Goal: Information Seeking & Learning: Learn about a topic

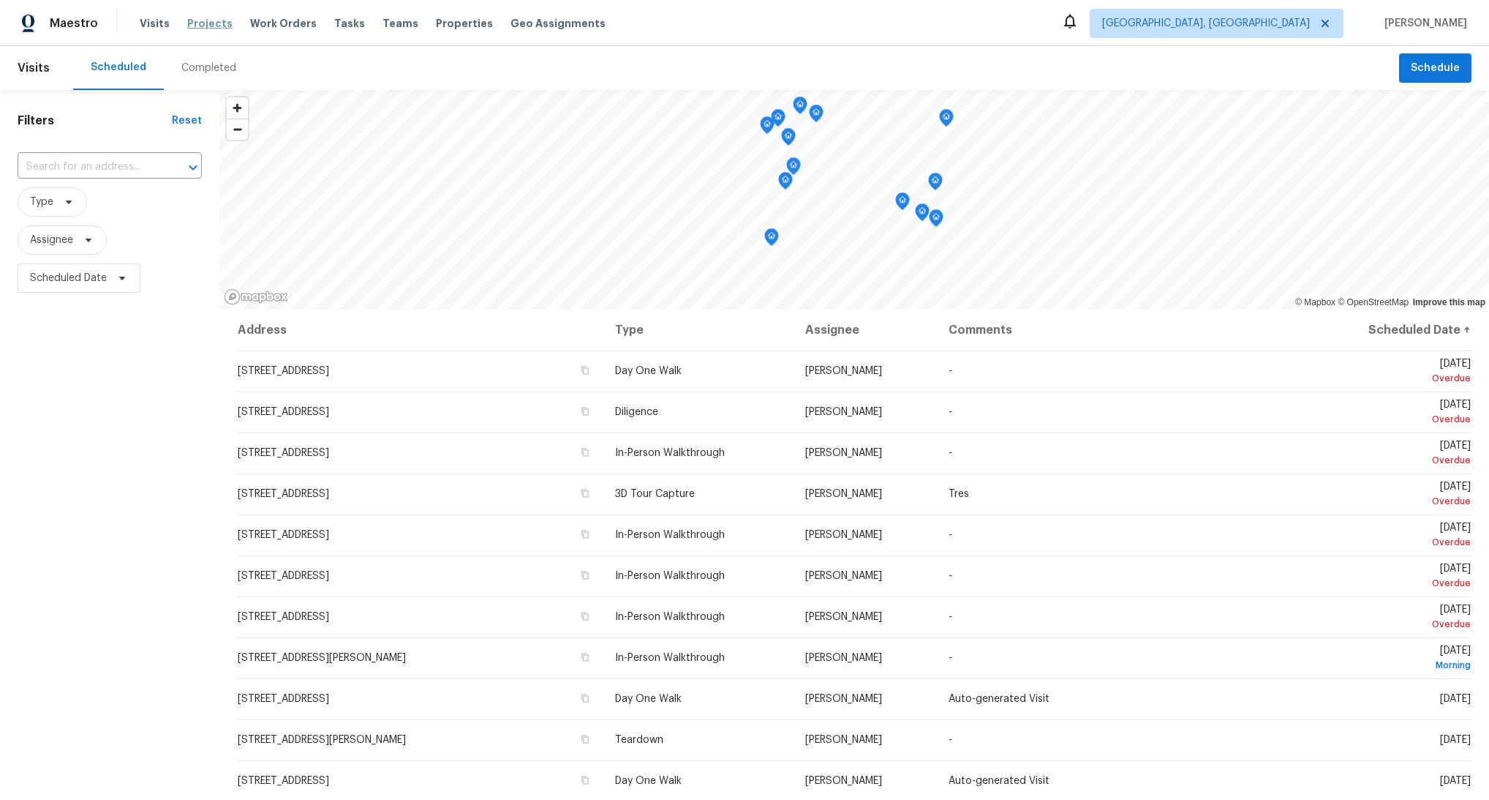
click at [222, 27] on span "Projects" at bounding box center [209, 23] width 45 height 15
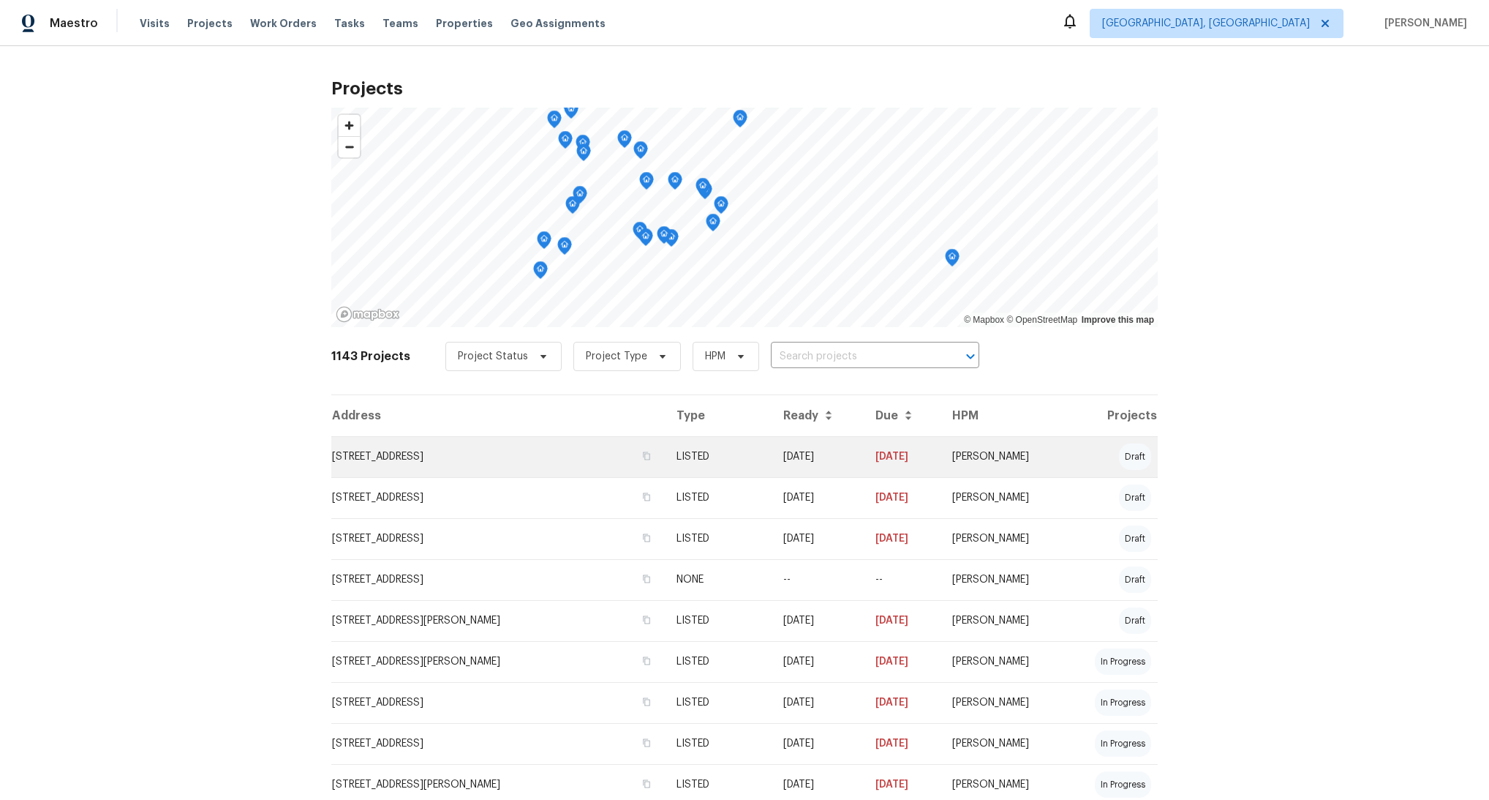
click at [407, 468] on td "1249 Avenida Esplendida NW, Los Lunas, NM 87031" at bounding box center [498, 456] width 334 height 41
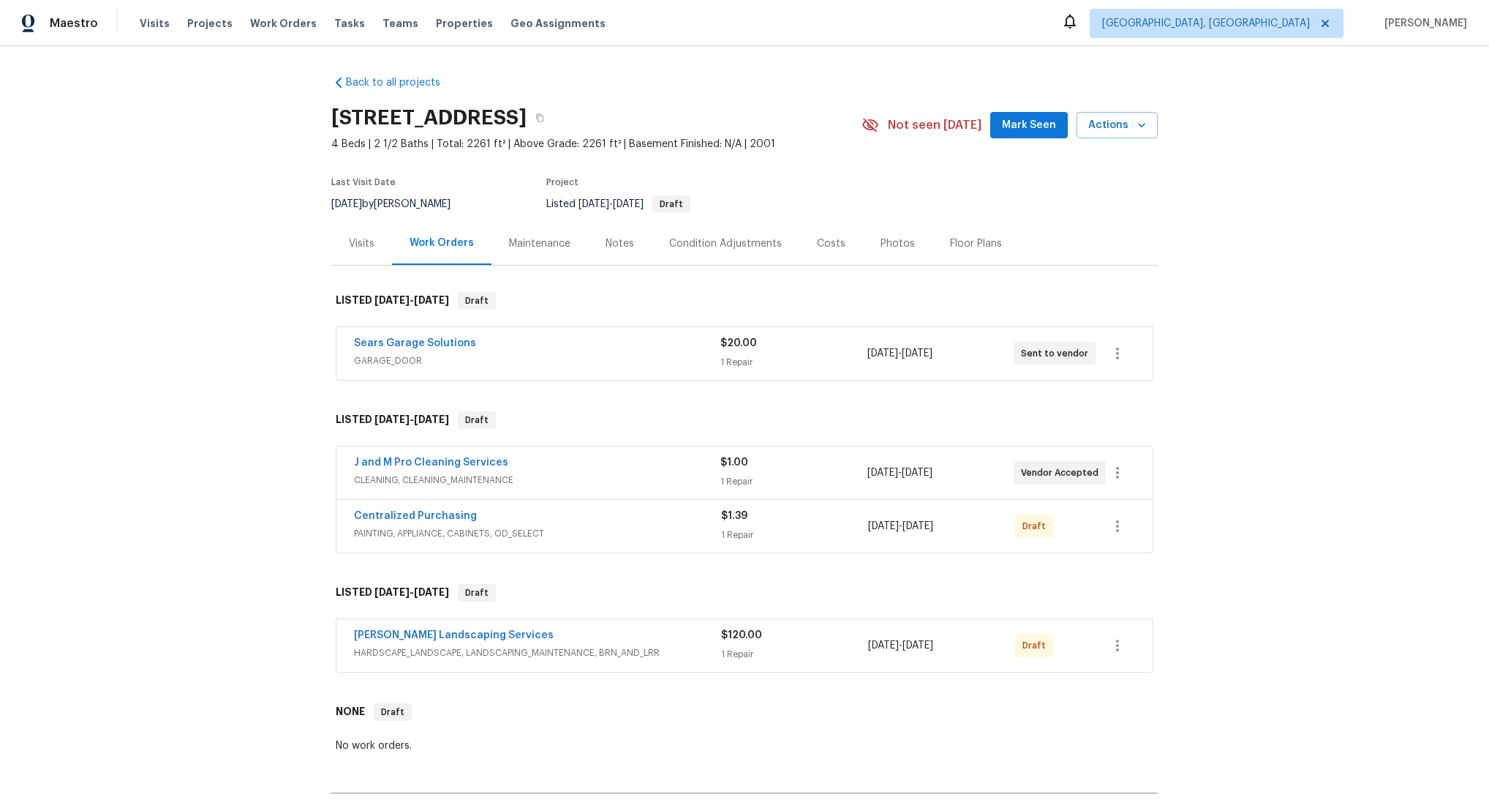
click at [724, 249] on div "Condition Adjustments" at bounding box center [725, 243] width 113 height 15
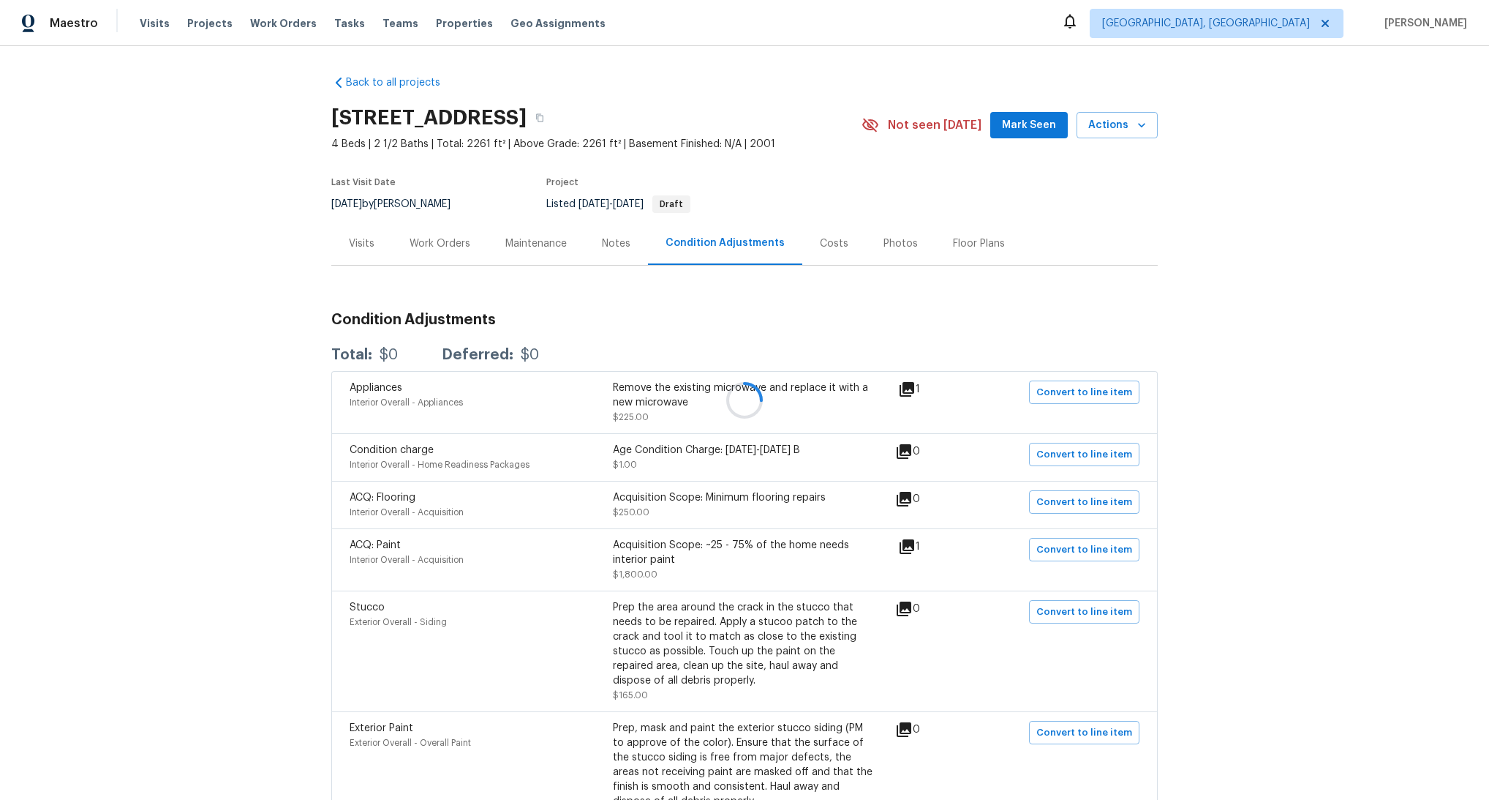
click at [595, 249] on div at bounding box center [744, 400] width 1489 height 800
click at [614, 246] on div at bounding box center [744, 400] width 1489 height 800
click at [516, 250] on div "Maintenance" at bounding box center [535, 243] width 61 height 15
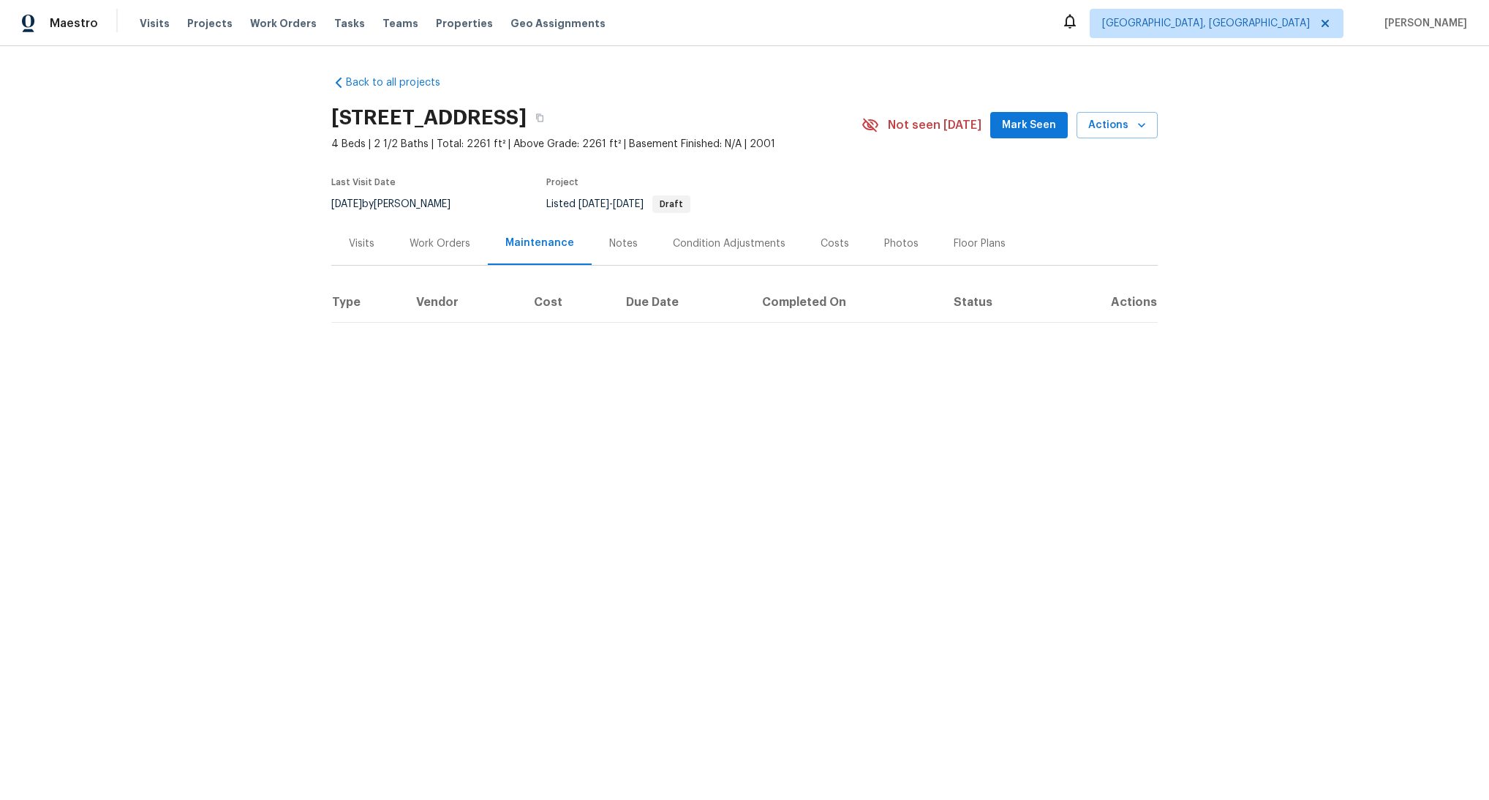
click at [446, 233] on div "Work Orders" at bounding box center [440, 243] width 96 height 43
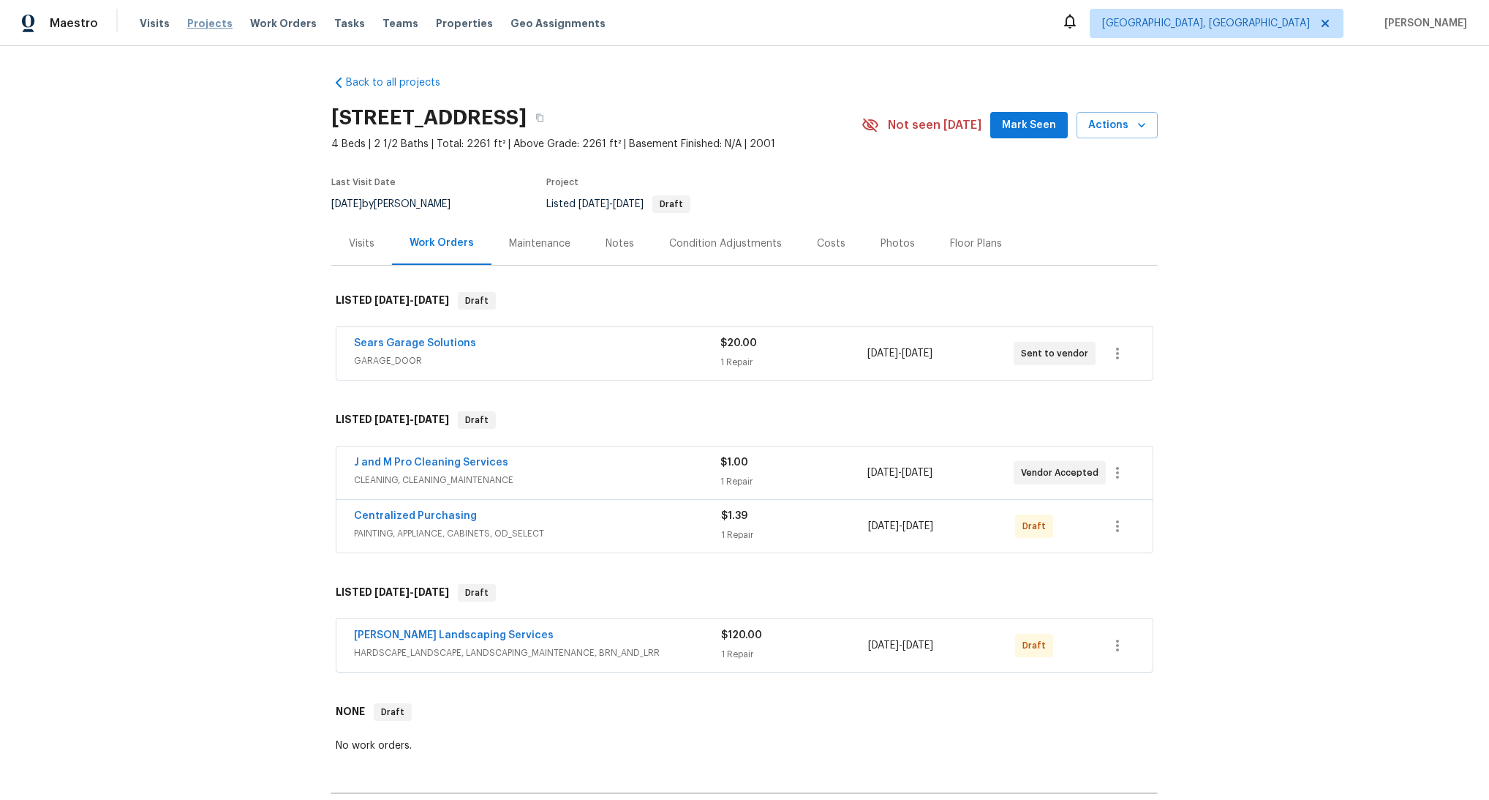
click at [209, 25] on span "Projects" at bounding box center [209, 23] width 45 height 15
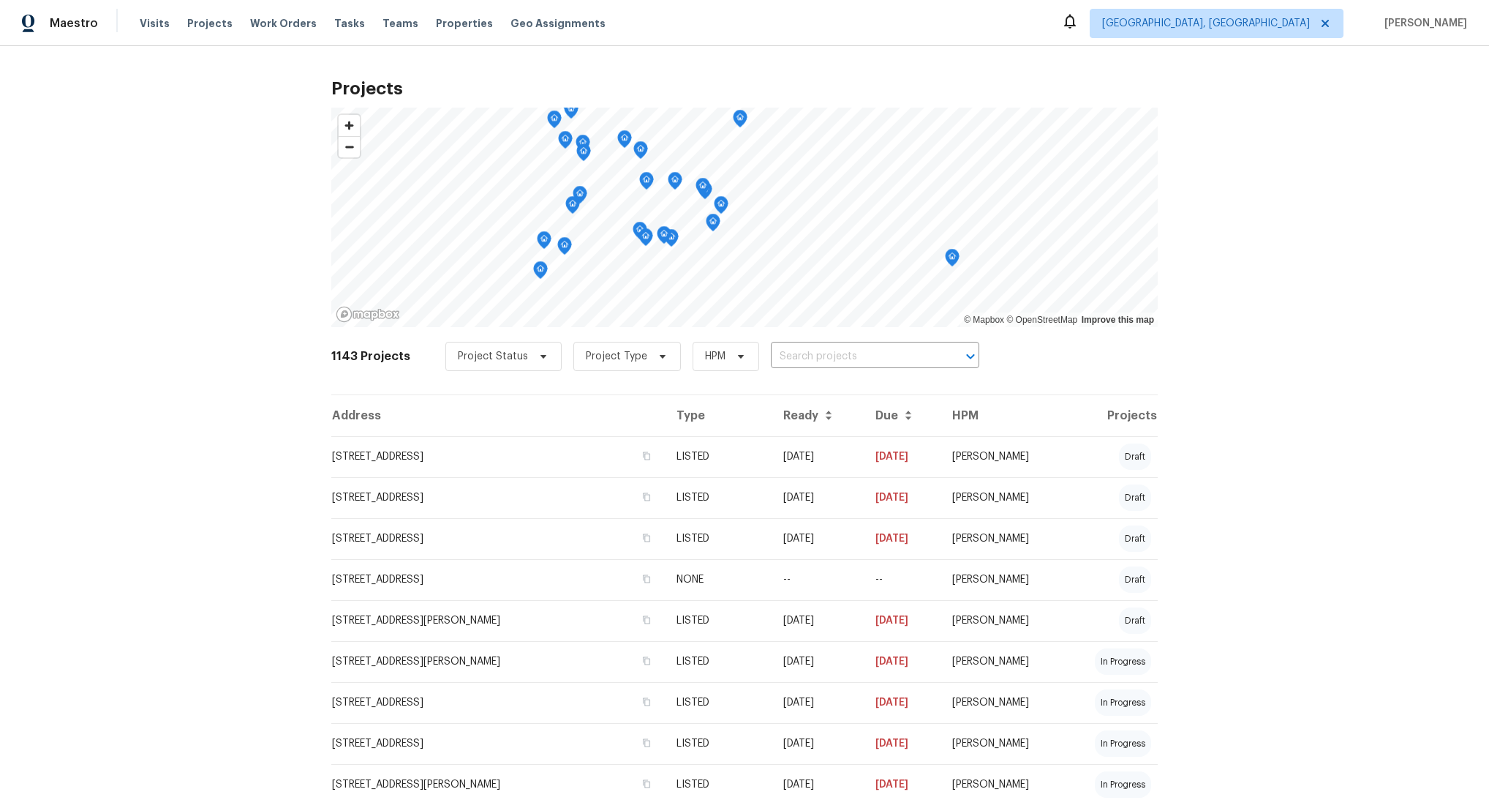
click at [287, 212] on div "Projects © Mapbox © OpenStreetMap Improve this map 1143 Projects Project Status…" at bounding box center [744, 422] width 1489 height 753
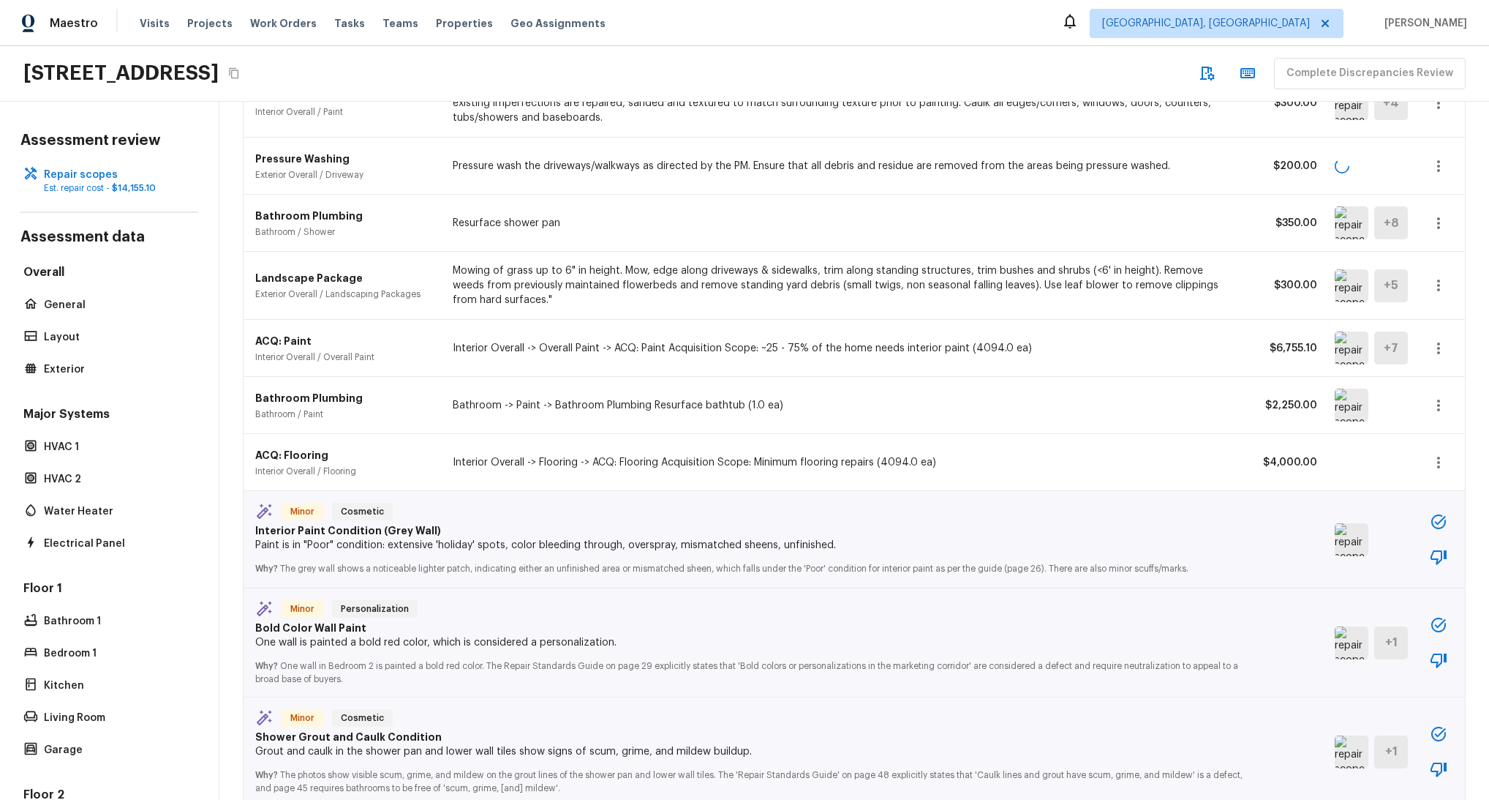
scroll to position [334, 0]
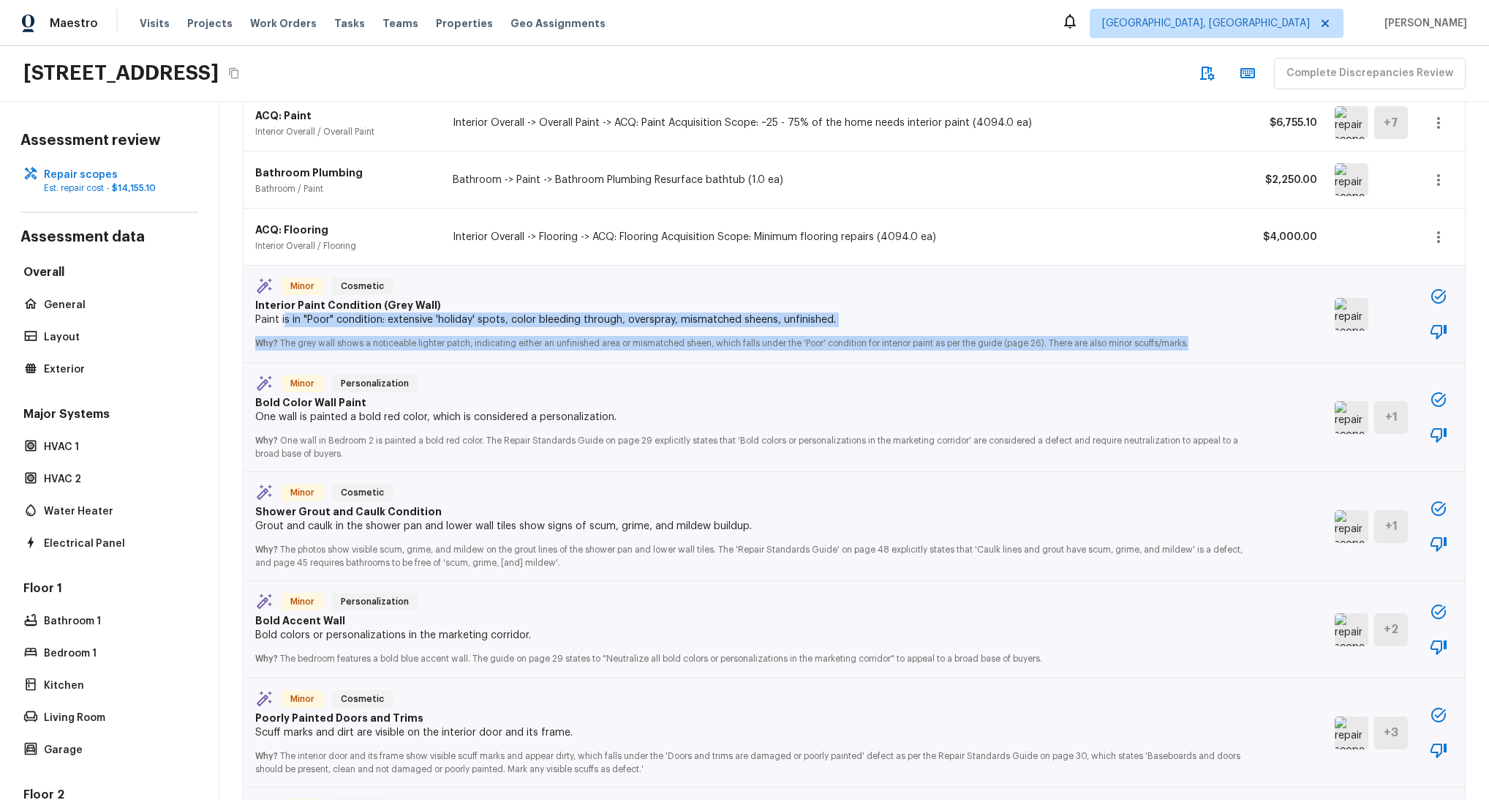
drag, startPoint x: 290, startPoint y: 323, endPoint x: 1366, endPoint y: 343, distance: 1075.6
click at [1399, 340] on div "Minor Cosmetic Interior Paint Condition (Grey Wall) Paint is in "Poor" conditio…" at bounding box center [855, 314] width 1222 height 97
click at [1230, 343] on p "Why? The grey wall shows a noticeable lighter patch, indicating either an unfin…" at bounding box center [754, 338] width 998 height 23
drag, startPoint x: 1199, startPoint y: 343, endPoint x: 252, endPoint y: 318, distance: 946.9
click at [233, 316] on div "Repair scopes + Add Repair Scope Interior Paint Interior Overall / Paint Interi…" at bounding box center [854, 116] width 1270 height 698
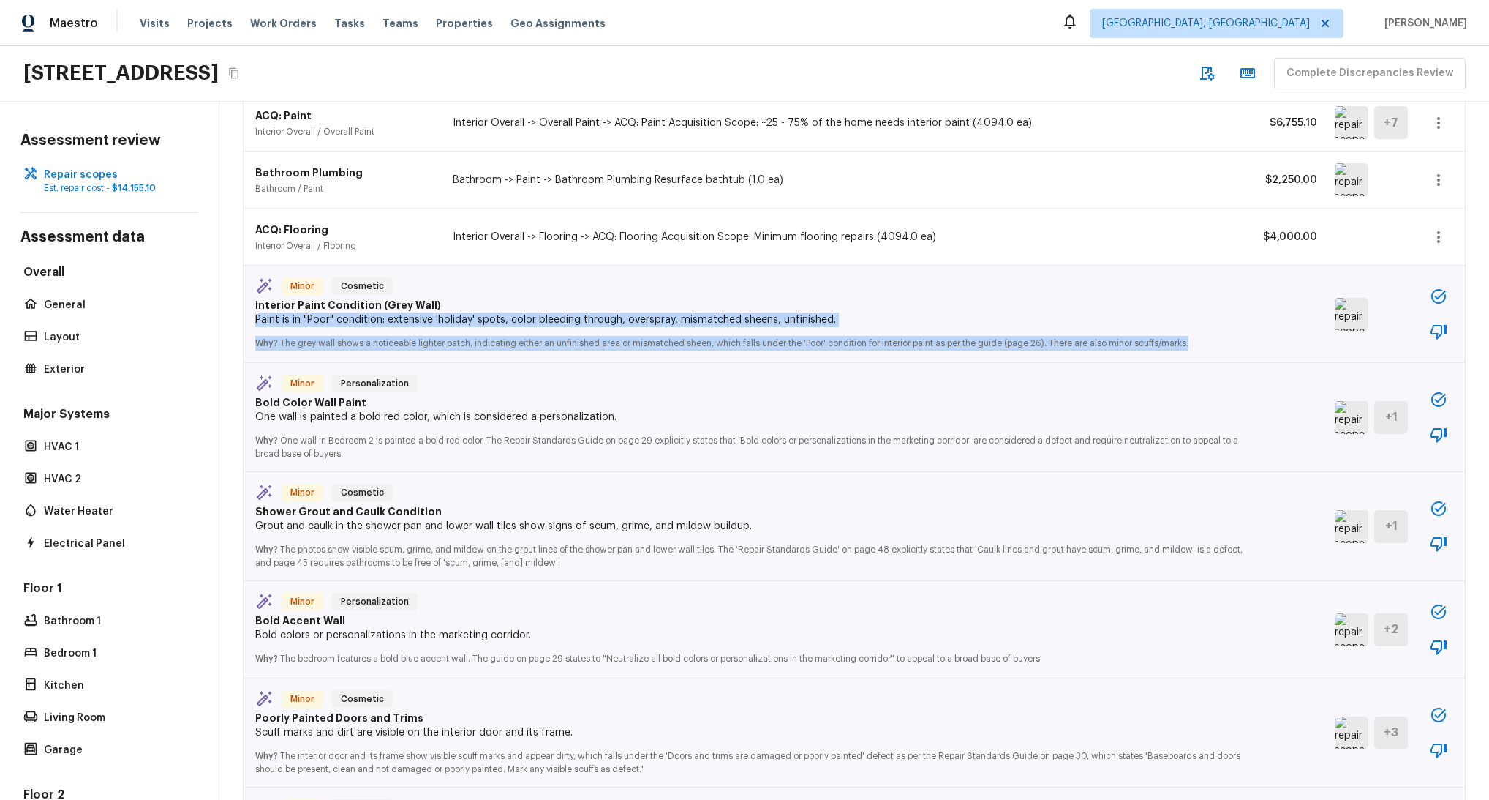
click at [472, 321] on p "Paint is in "Poor" condition: extensive 'holiday' spots, color bleeding through…" at bounding box center [754, 319] width 998 height 15
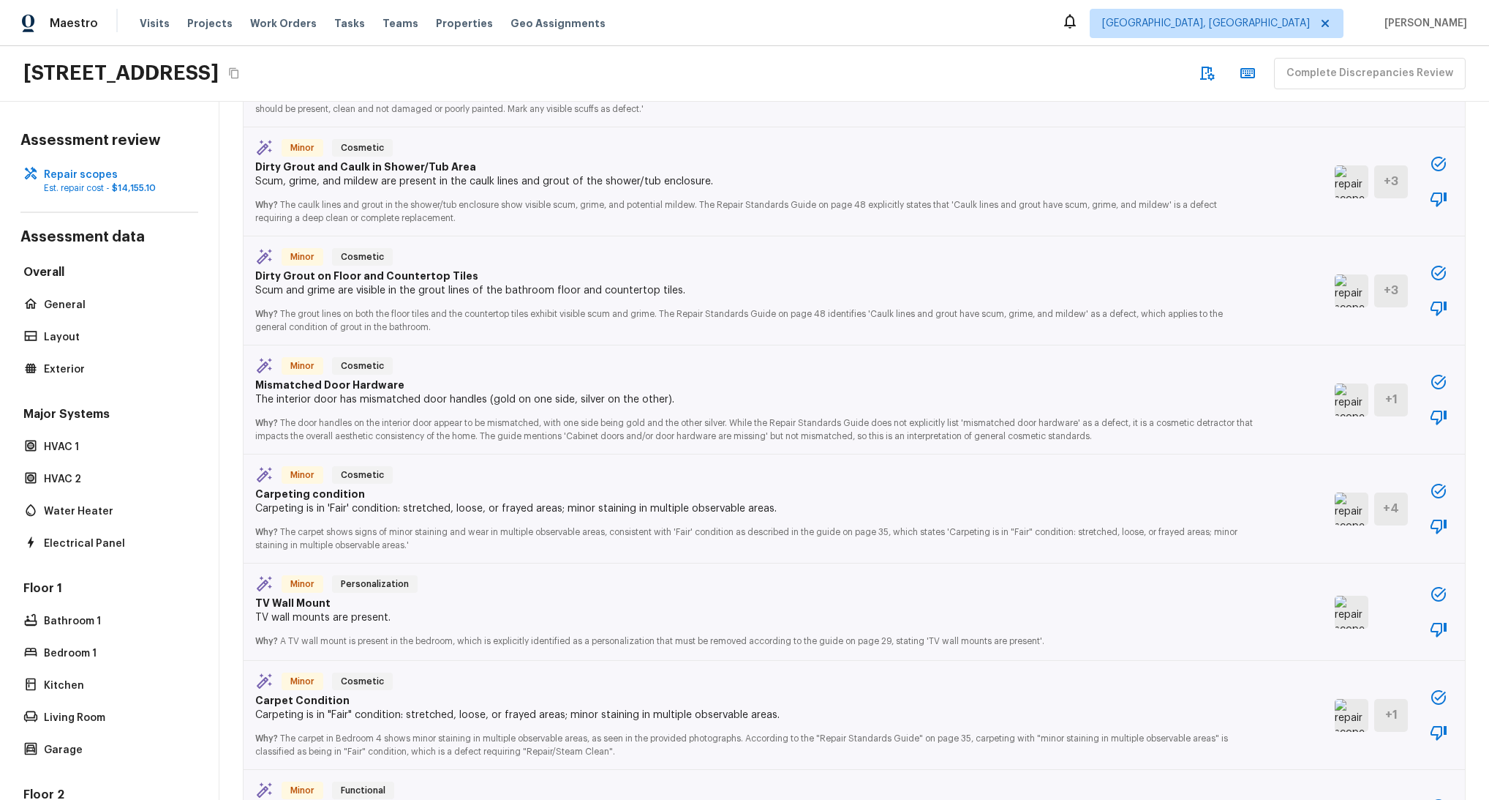
scroll to position [0, 0]
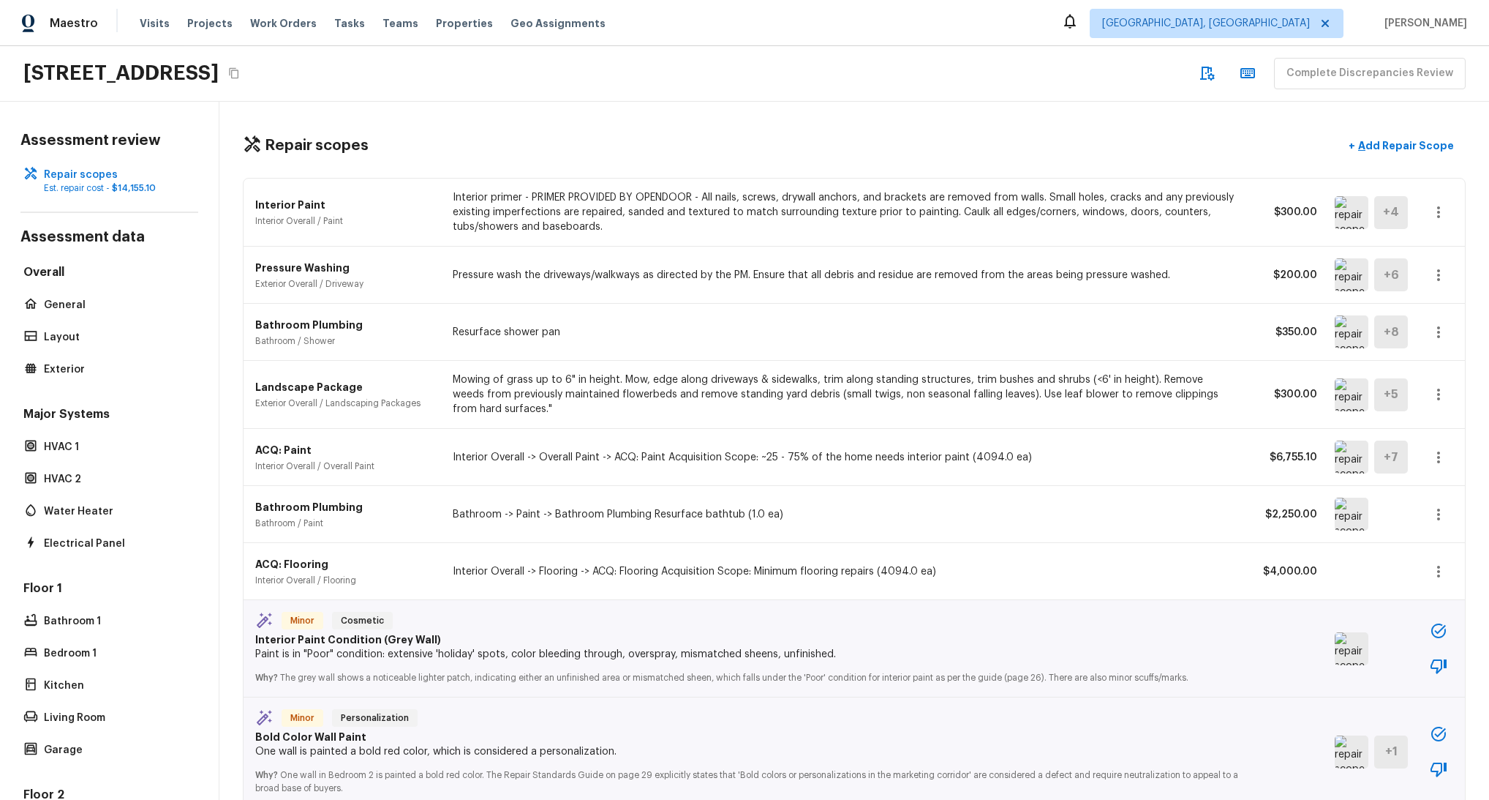
click at [1436, 672] on icon "button" at bounding box center [1439, 666] width 18 height 18
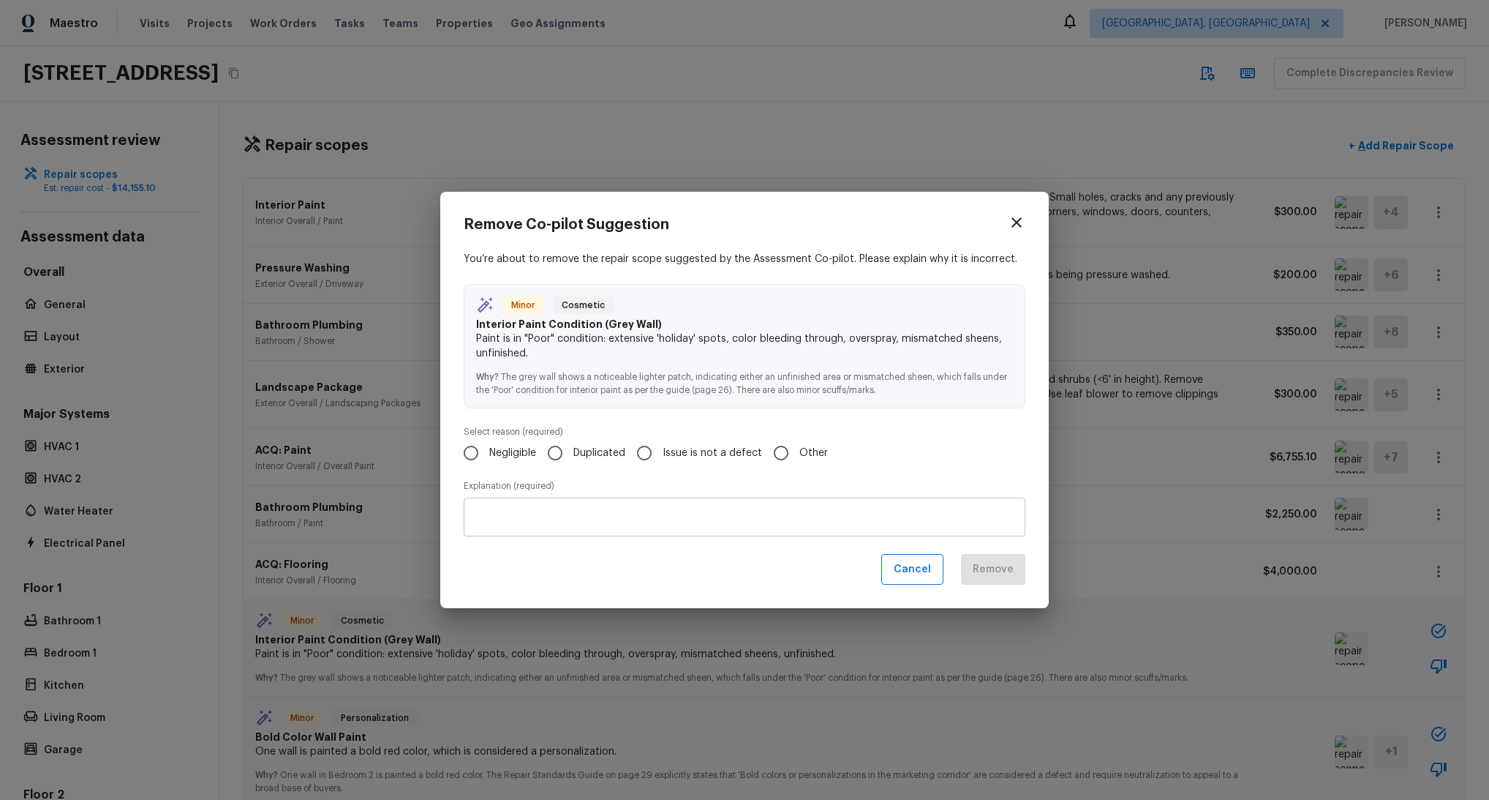
click at [1018, 230] on icon "button" at bounding box center [1017, 223] width 18 height 18
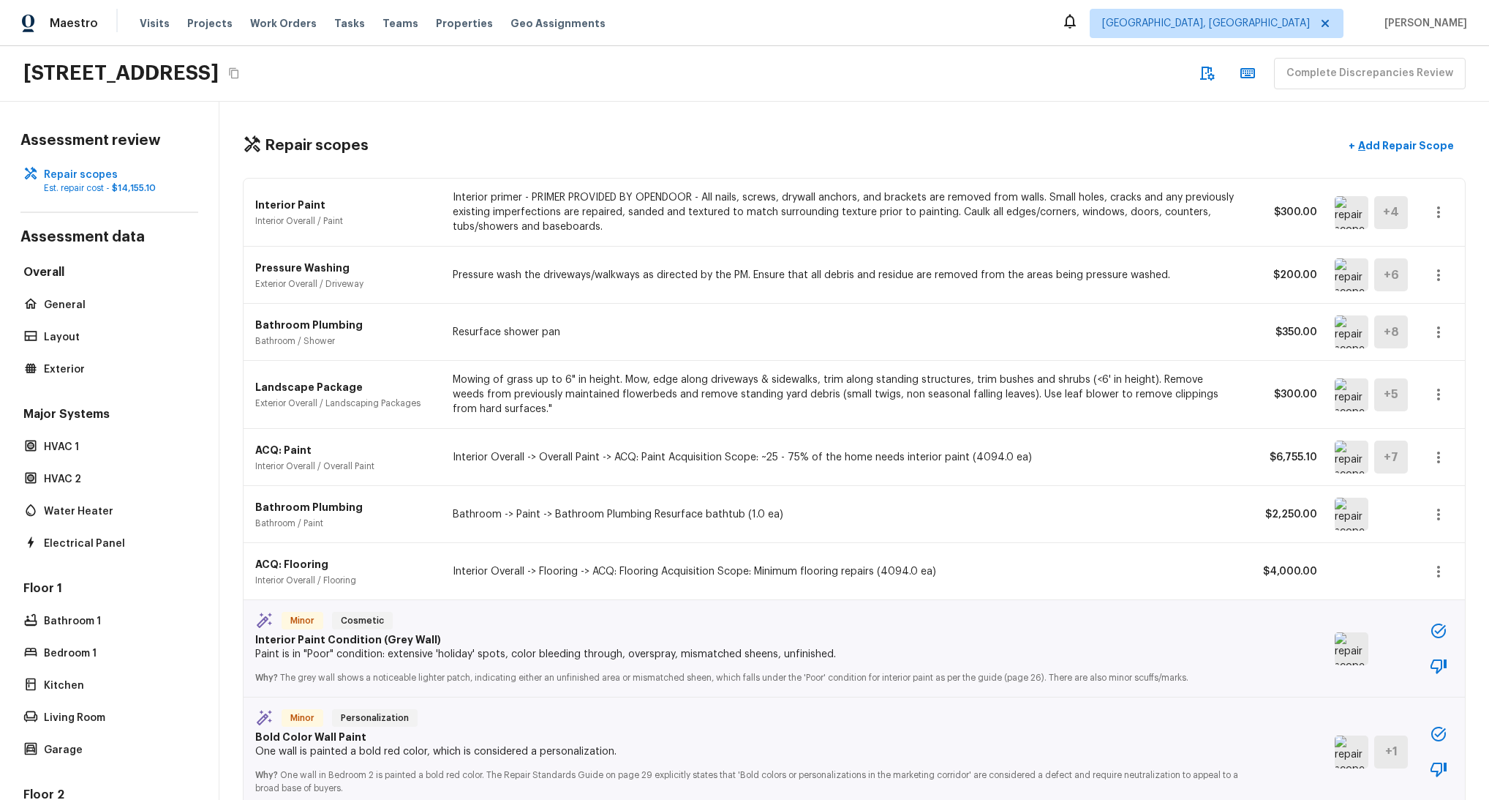
click at [1445, 636] on icon "button" at bounding box center [1439, 631] width 18 height 18
drag, startPoint x: 310, startPoint y: 645, endPoint x: 470, endPoint y: 655, distance: 159.8
click at [470, 655] on div "Minor Cosmetic Interior Paint Condition (Grey Wall) Paint is in "Poor" conditio…" at bounding box center [786, 648] width 1062 height 73
click at [470, 655] on p "Paint is in "Poor" condition: extensive 'holiday' spots, color bleeding through…" at bounding box center [754, 654] width 998 height 15
drag, startPoint x: 350, startPoint y: 641, endPoint x: 441, endPoint y: 649, distance: 91.8
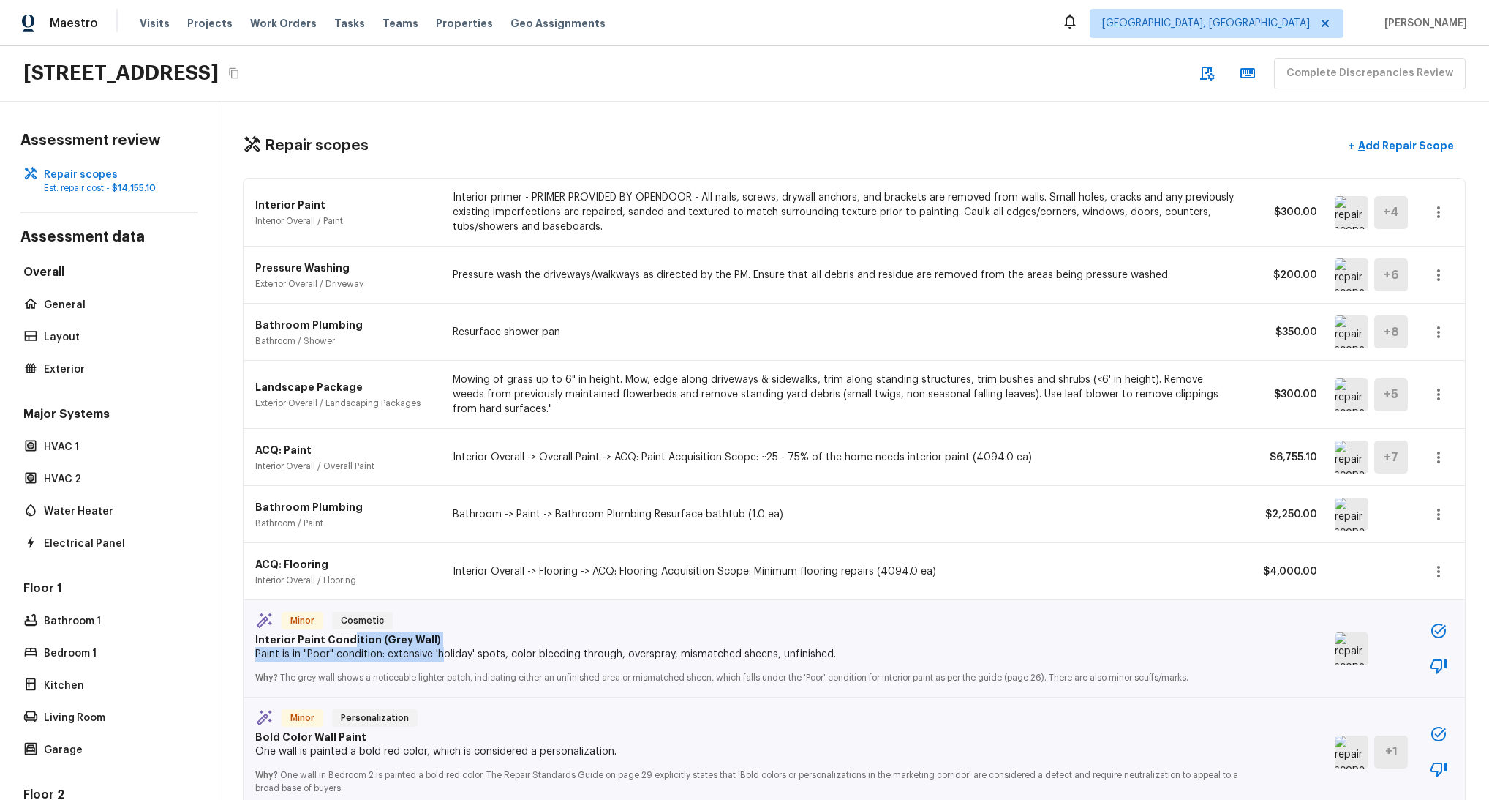
click at [441, 649] on div "Minor Cosmetic Interior Paint Condition (Grey Wall) Paint is in "Poor" conditio…" at bounding box center [786, 648] width 1062 height 73
click at [441, 650] on p "Paint is in "Poor" condition: extensive 'holiday' spots, color bleeding through…" at bounding box center [754, 654] width 998 height 15
click at [374, 637] on p "Interior Paint Condition (Grey Wall)" at bounding box center [754, 639] width 998 height 15
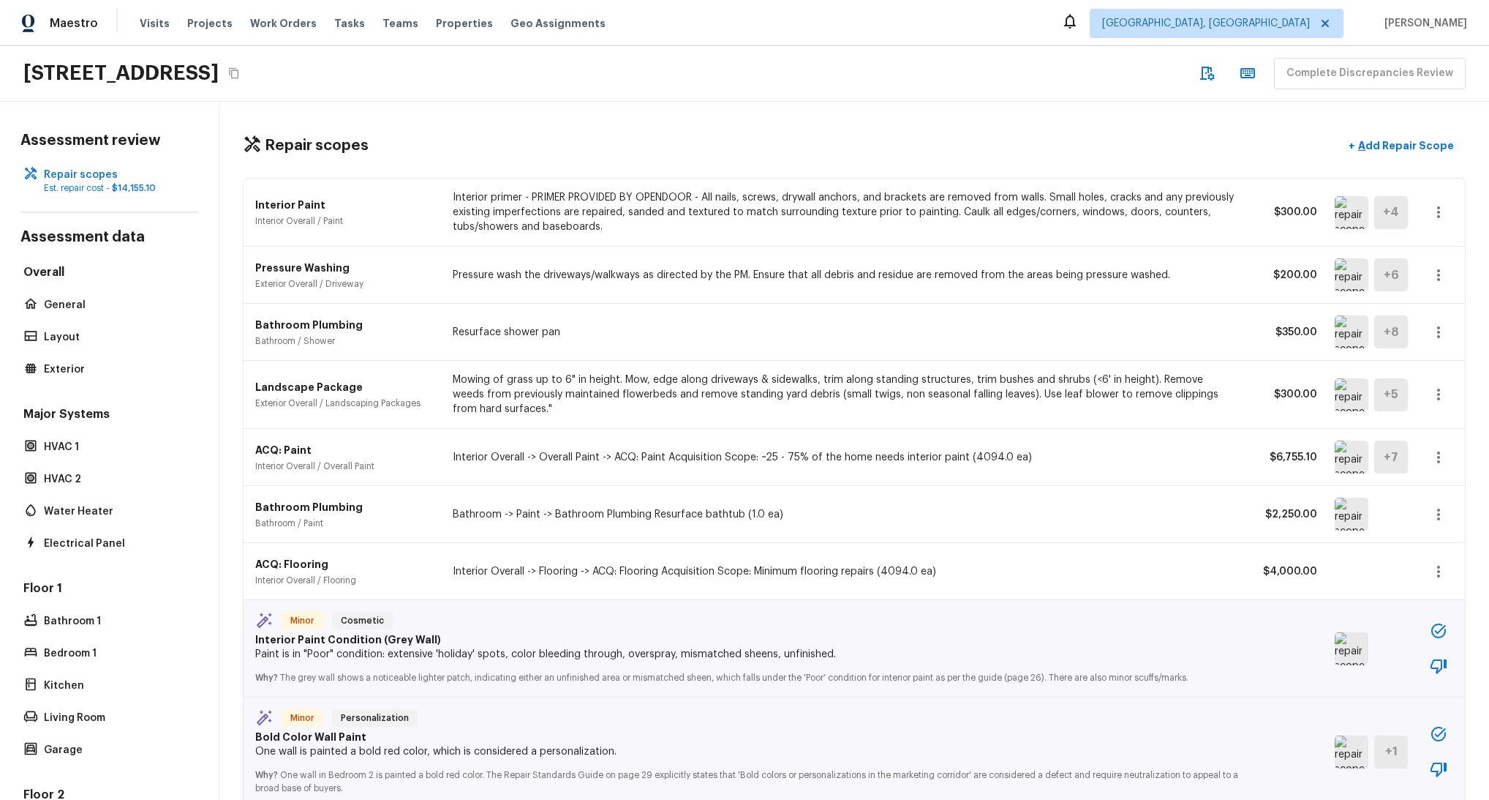
click at [448, 650] on p "Paint is in "Poor" condition: extensive 'holiday' spots, color bleeding through…" at bounding box center [754, 654] width 998 height 15
click at [374, 636] on p "Interior Paint Condition (Grey Wall)" at bounding box center [754, 639] width 998 height 15
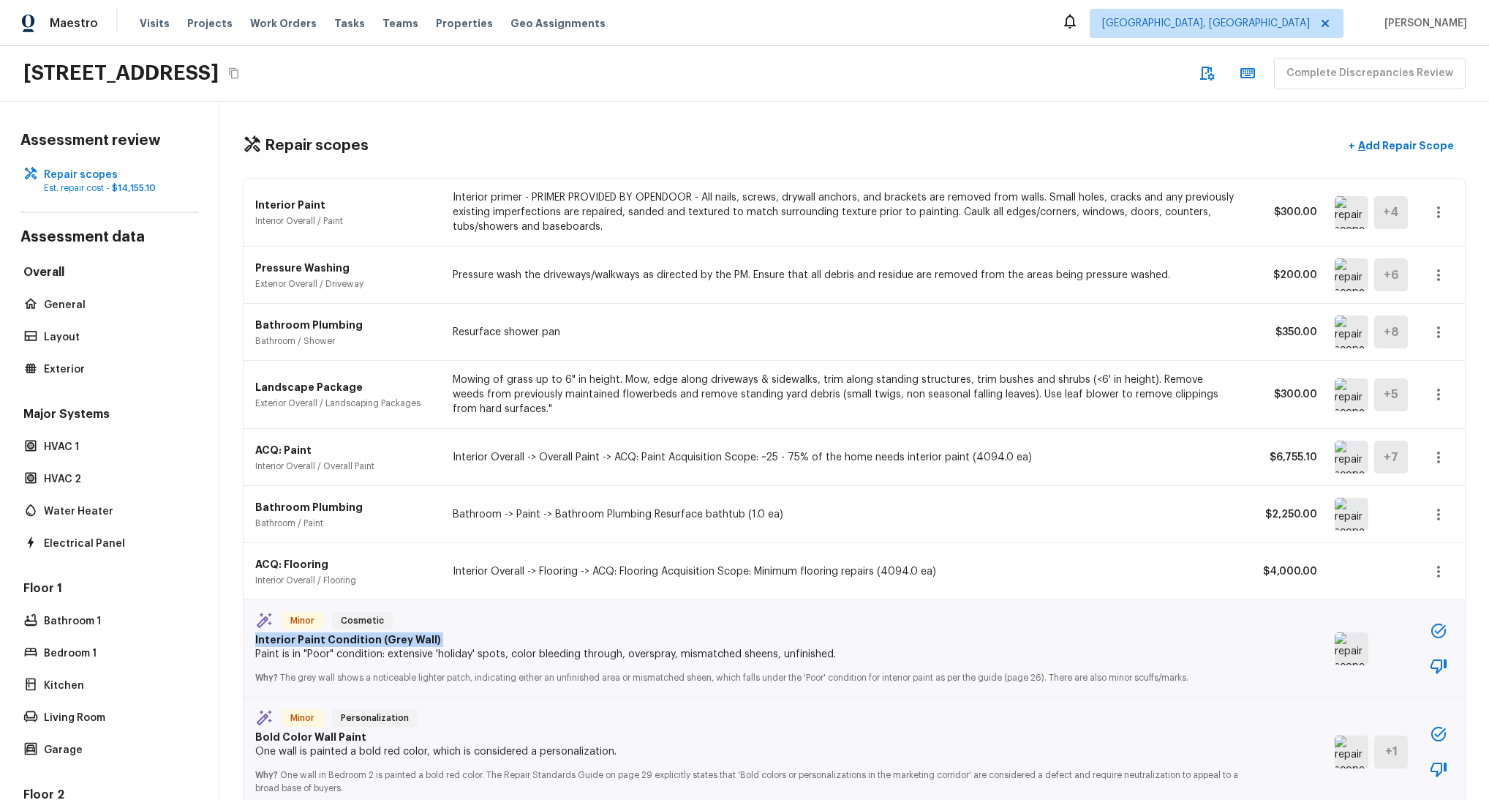
click at [374, 636] on p "Interior Paint Condition (Grey Wall)" at bounding box center [754, 639] width 998 height 15
click at [495, 646] on p "Interior Paint Condition (Grey Wall)" at bounding box center [754, 639] width 998 height 15
drag, startPoint x: 538, startPoint y: 658, endPoint x: 900, endPoint y: 647, distance: 361.5
click at [900, 647] on p "Paint is in "Poor" condition: extensive 'holiday' spots, color bleeding through…" at bounding box center [754, 654] width 998 height 15
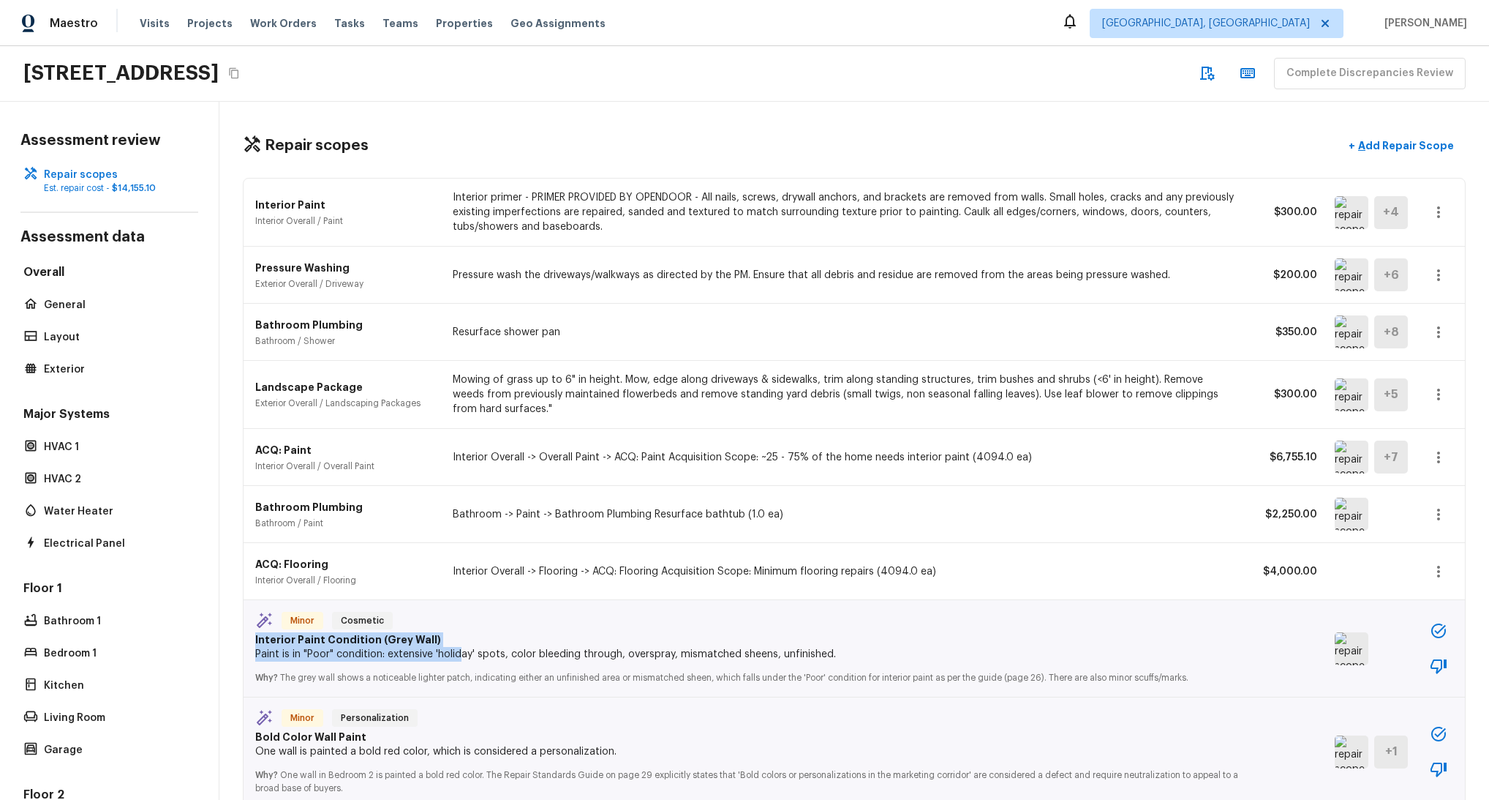
drag, startPoint x: 242, startPoint y: 640, endPoint x: 463, endPoint y: 652, distance: 221.2
click at [463, 652] on div "Repair scopes + Add Repair Scope Interior Paint Interior Overall / Paint Interi…" at bounding box center [854, 451] width 1270 height 698
click at [463, 652] on p "Paint is in "Poor" condition: extensive 'holiday' spots, color bleeding through…" at bounding box center [754, 654] width 998 height 15
click at [1328, 661] on div "Minor Cosmetic Interior Paint Condition (Grey Wall) Paint is in "Poor" conditio…" at bounding box center [855, 648] width 1222 height 97
click at [1337, 657] on img at bounding box center [1352, 648] width 34 height 33
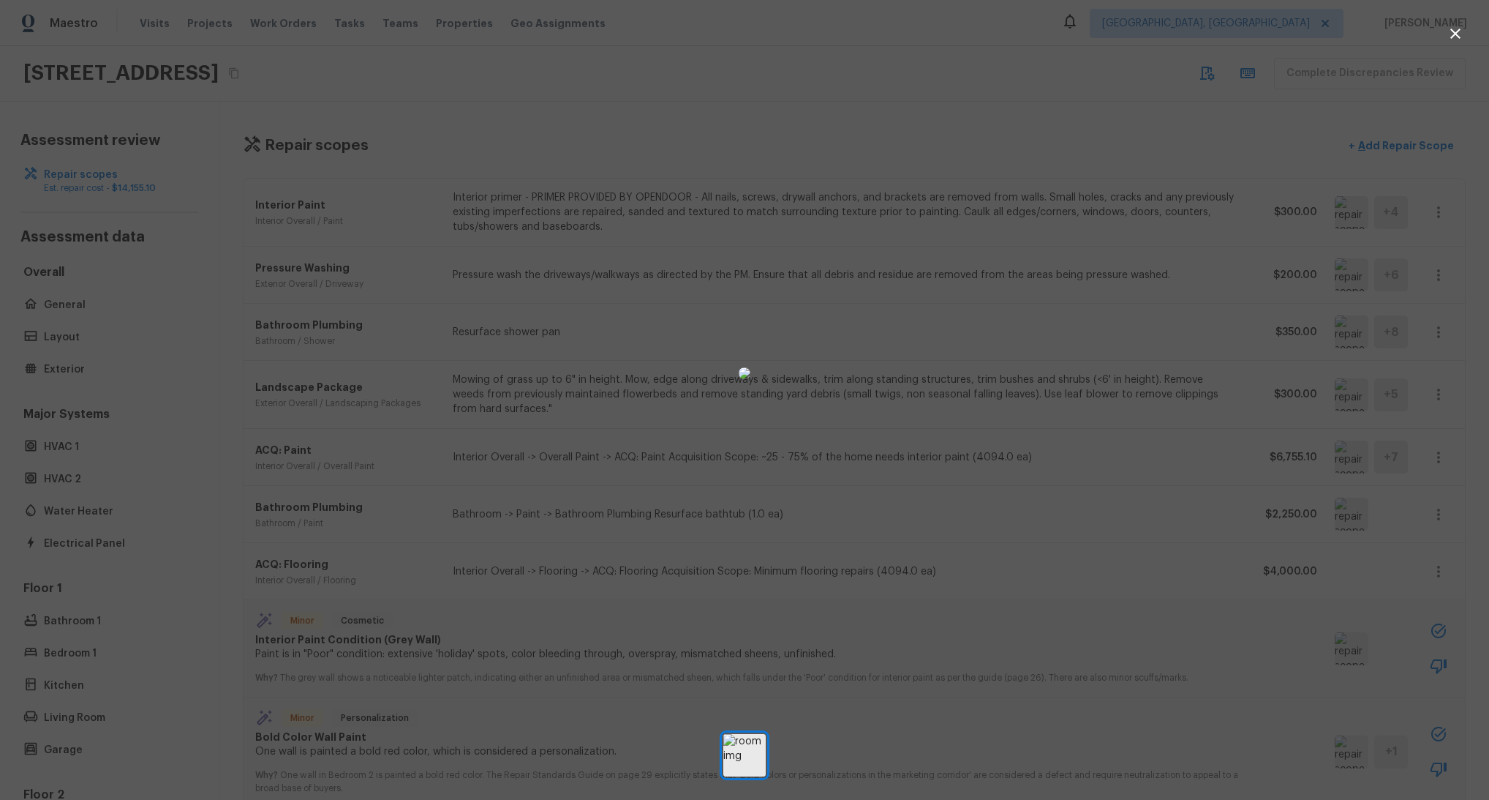
click at [1158, 581] on div at bounding box center [744, 372] width 1489 height 699
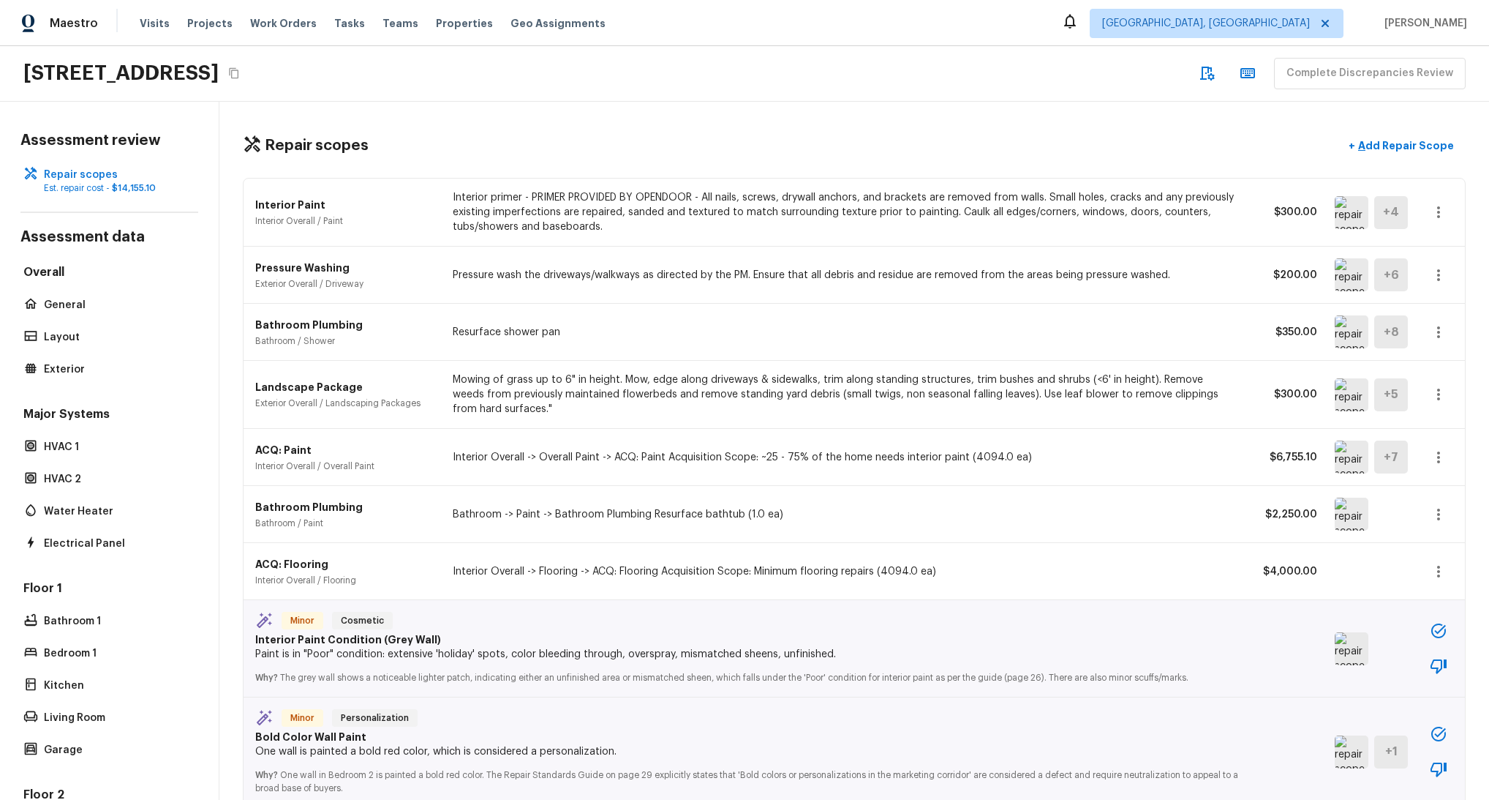
click at [1353, 405] on img at bounding box center [1352, 394] width 34 height 33
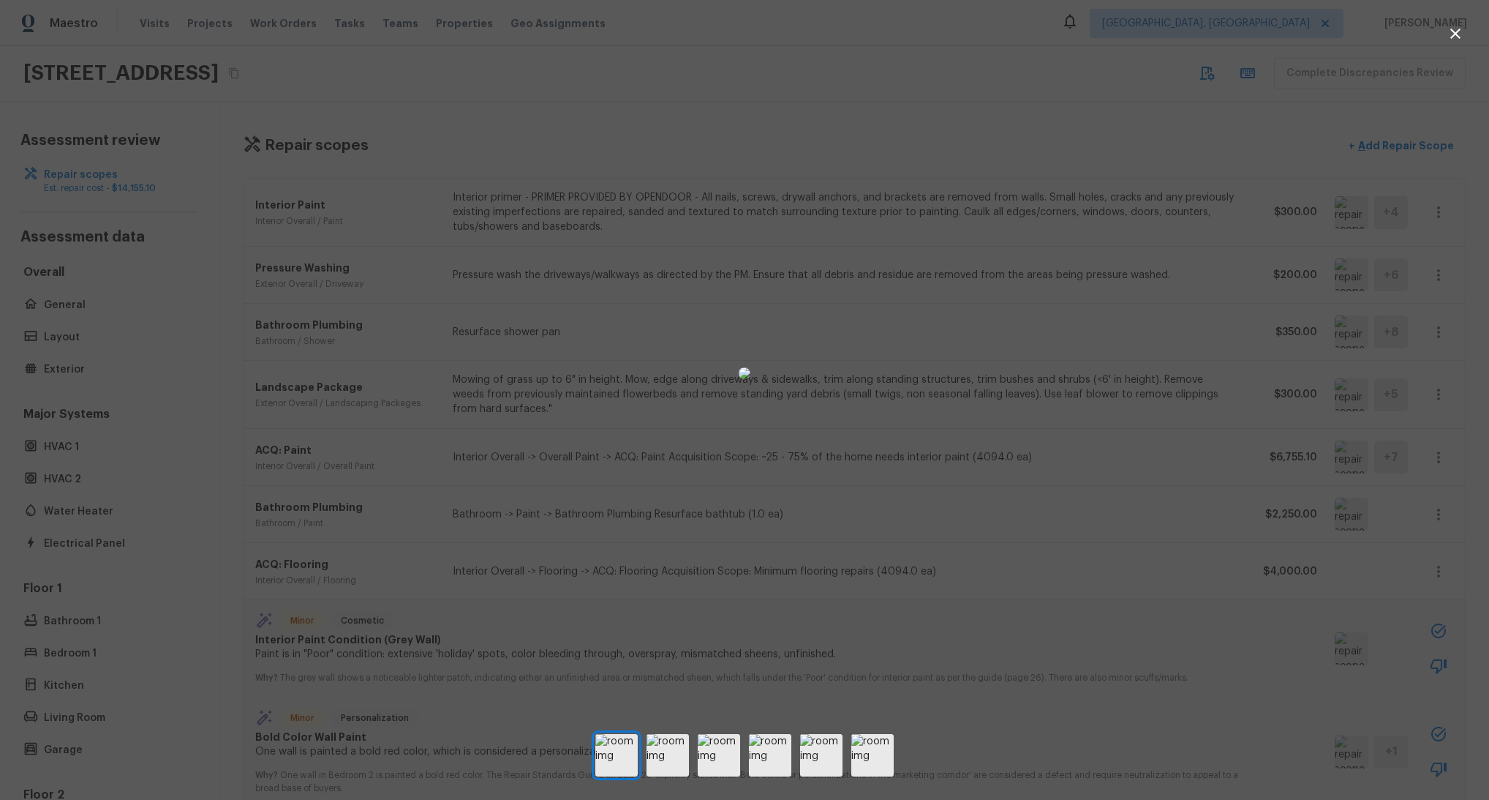
click at [1140, 655] on div at bounding box center [744, 372] width 1489 height 699
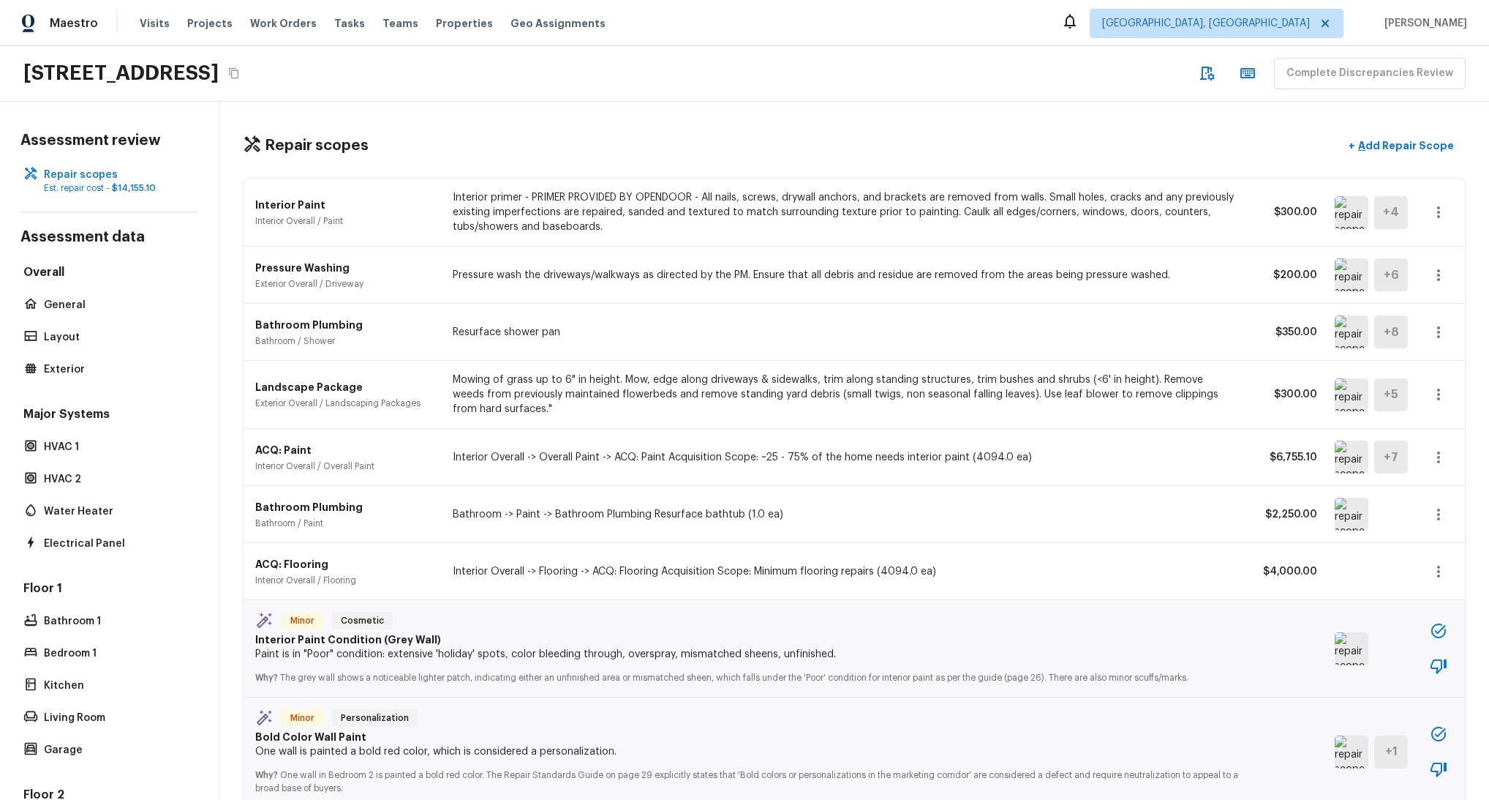
click at [1342, 769] on div "Minor Personalization Bold Color Wall Paint One wall is painted a bold red colo…" at bounding box center [855, 751] width 1222 height 109
click at [1345, 754] on img at bounding box center [1352, 751] width 34 height 33
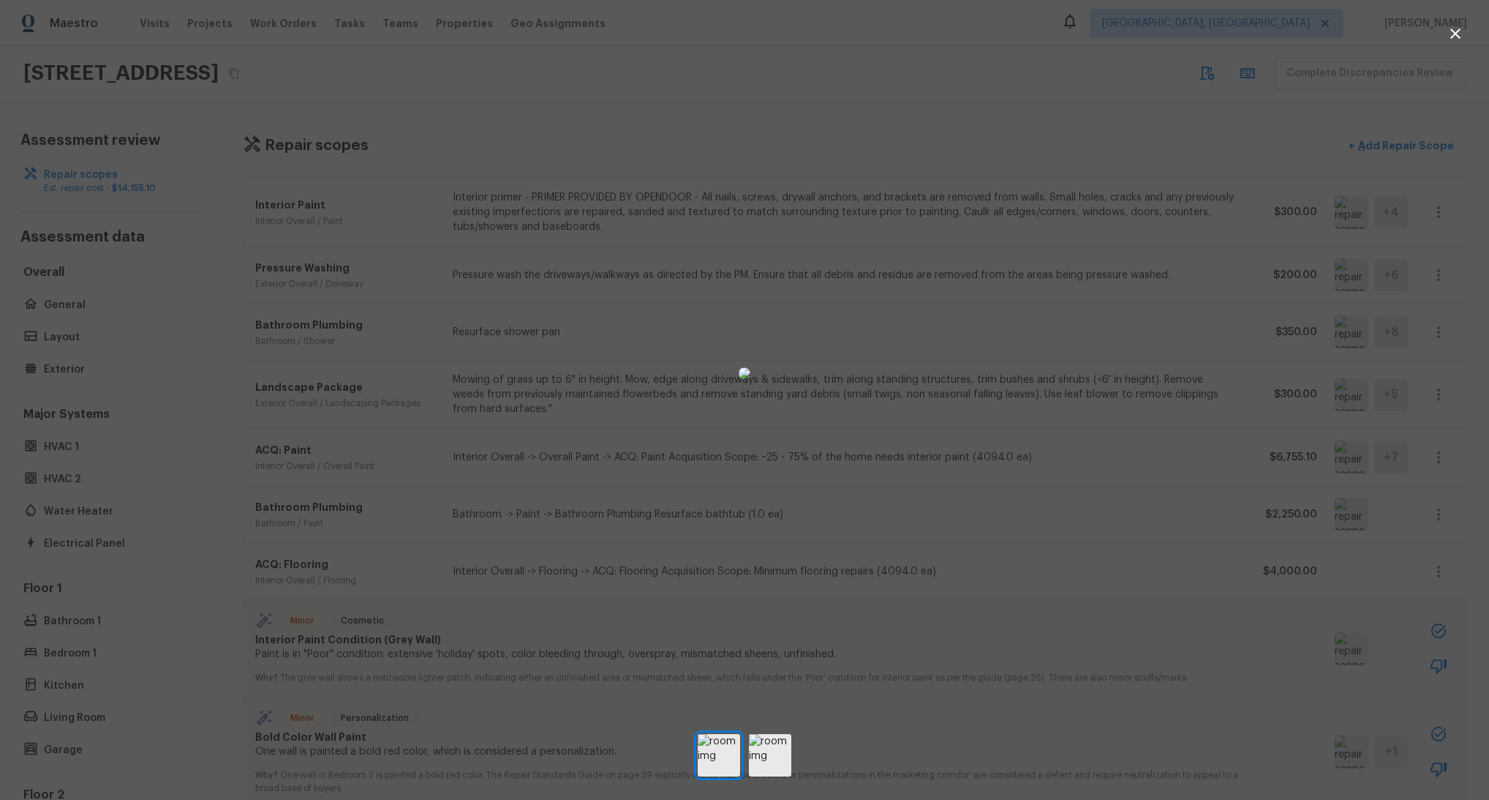
click at [1211, 681] on div at bounding box center [744, 372] width 1489 height 699
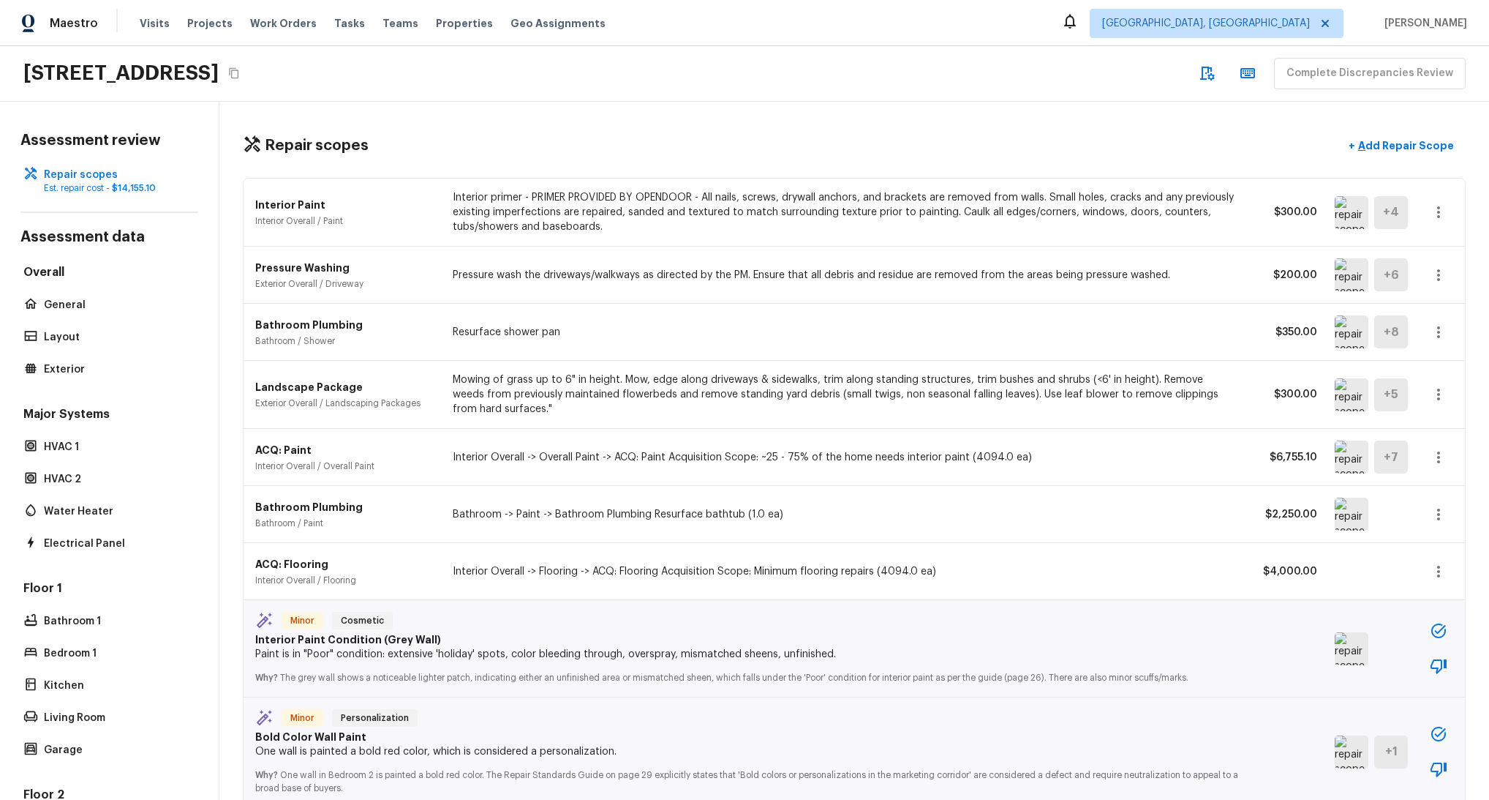
click at [1336, 667] on div "Minor Cosmetic Interior Paint Condition (Grey Wall) Paint is in "Poor" conditio…" at bounding box center [855, 648] width 1222 height 97
click at [1340, 664] on img at bounding box center [1352, 648] width 34 height 33
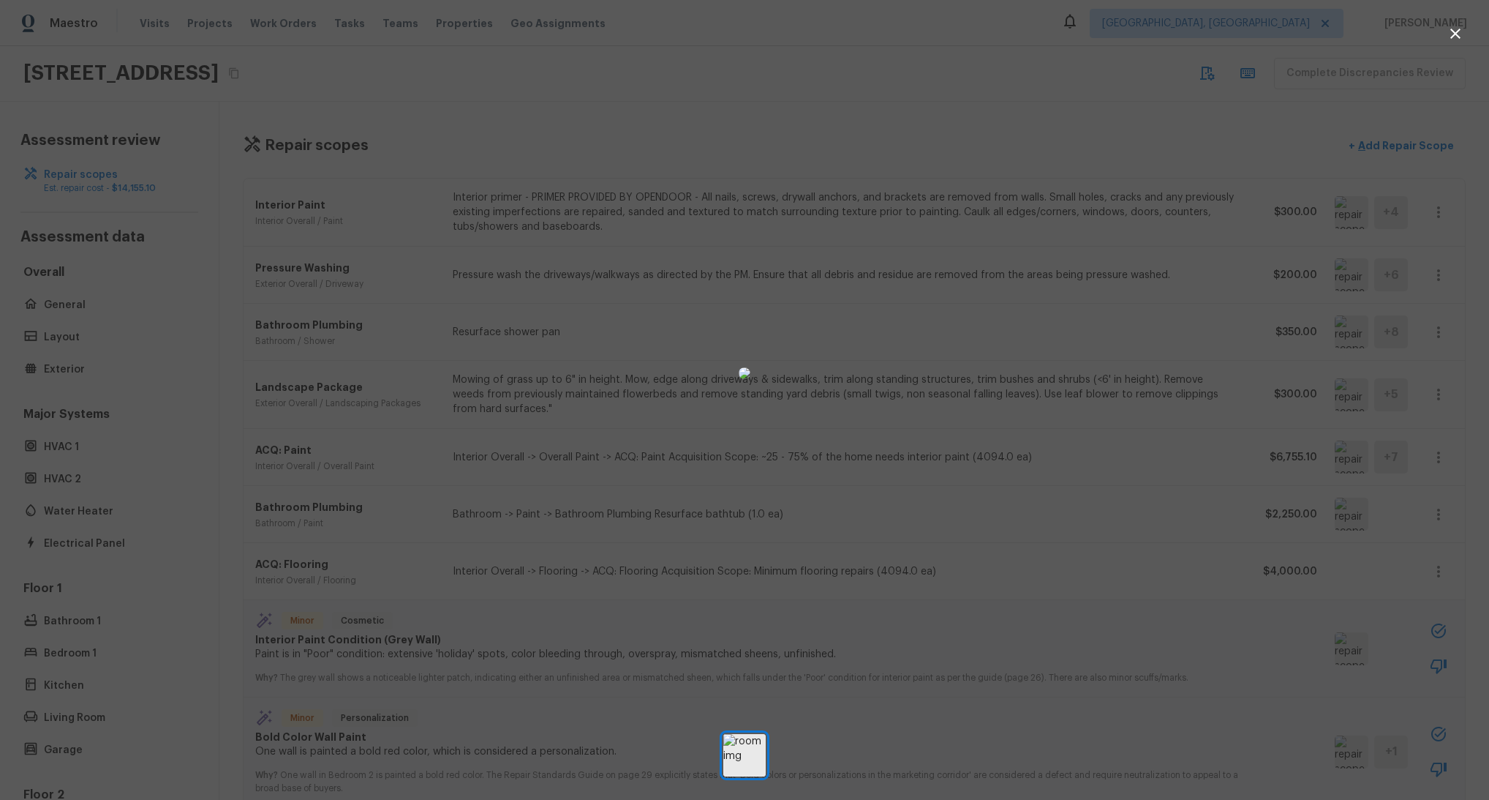
click at [1271, 632] on div at bounding box center [744, 372] width 1489 height 699
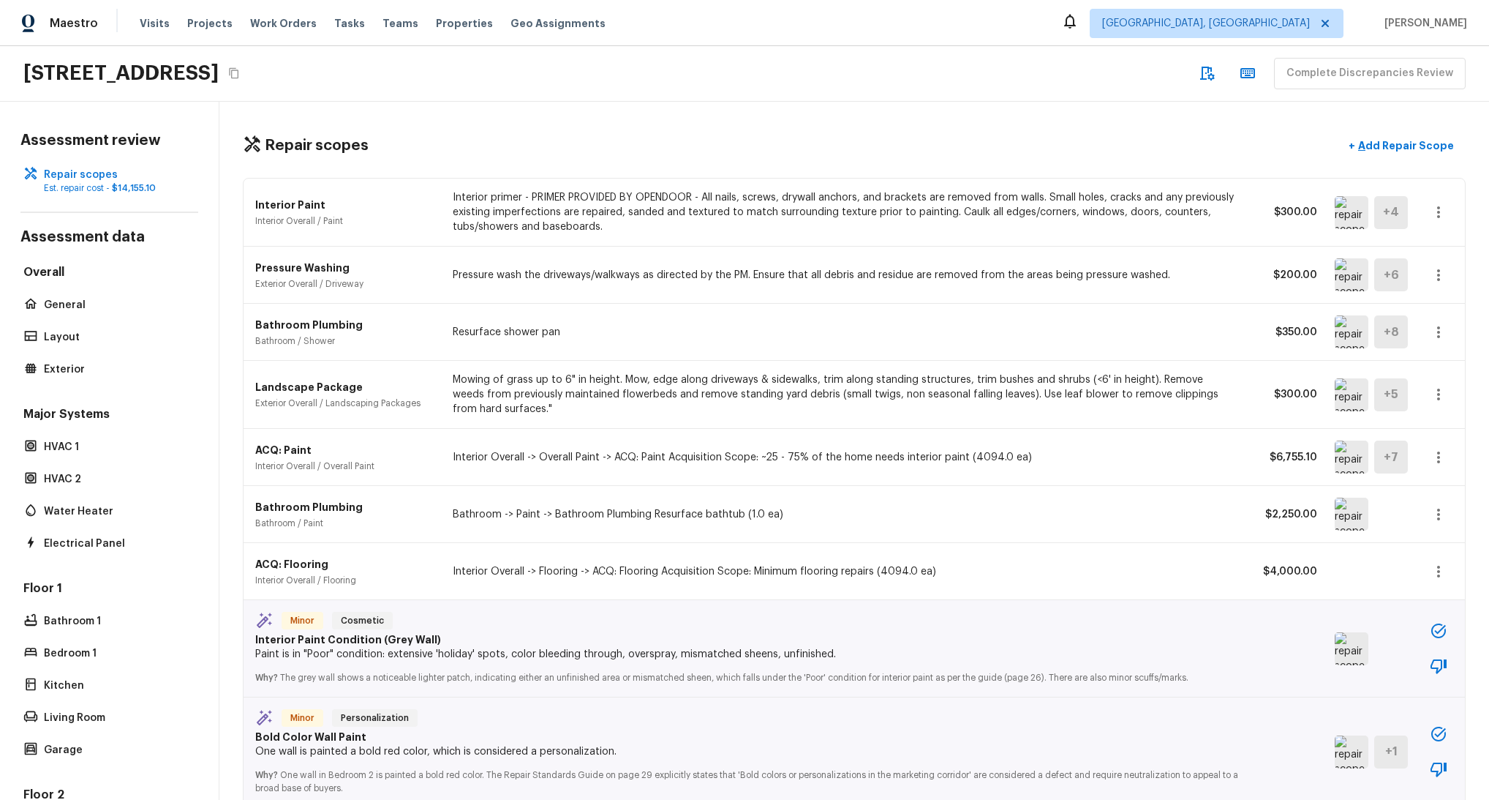
click at [1375, 635] on div at bounding box center [1371, 648] width 72 height 33
click at [1338, 638] on img at bounding box center [1352, 648] width 34 height 33
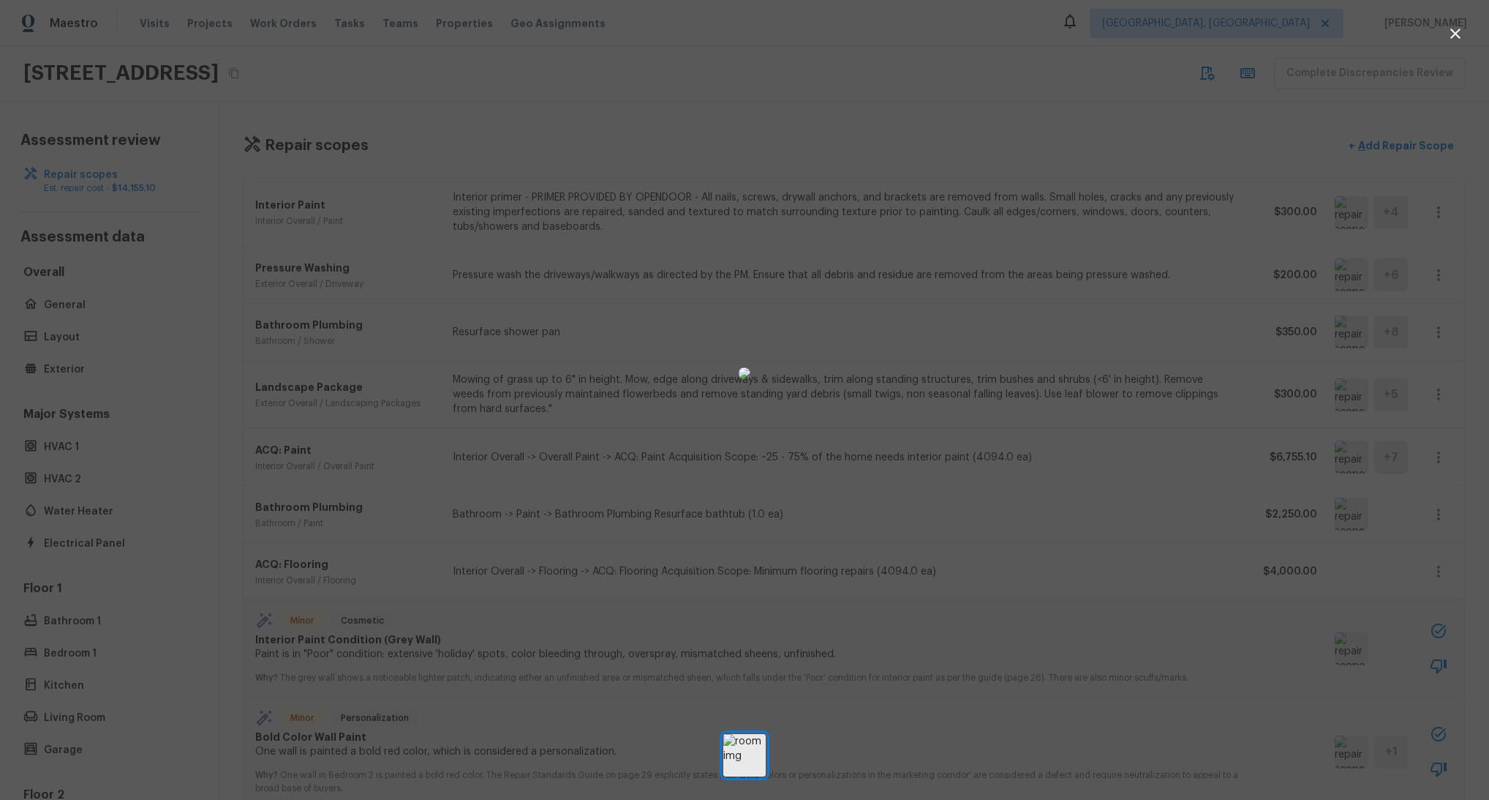
click at [1282, 639] on div at bounding box center [744, 372] width 1489 height 699
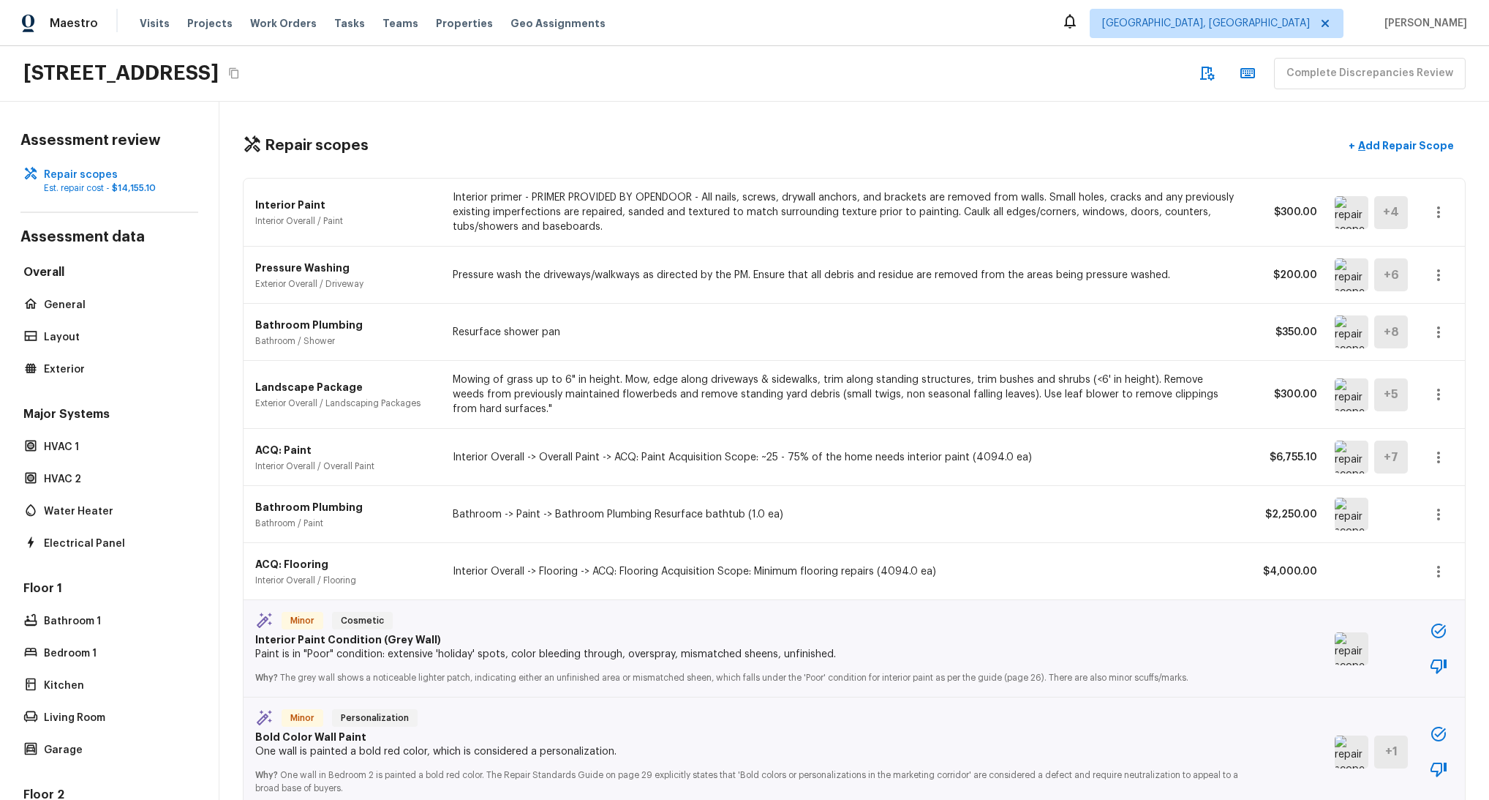
click at [1358, 648] on img at bounding box center [1352, 648] width 34 height 33
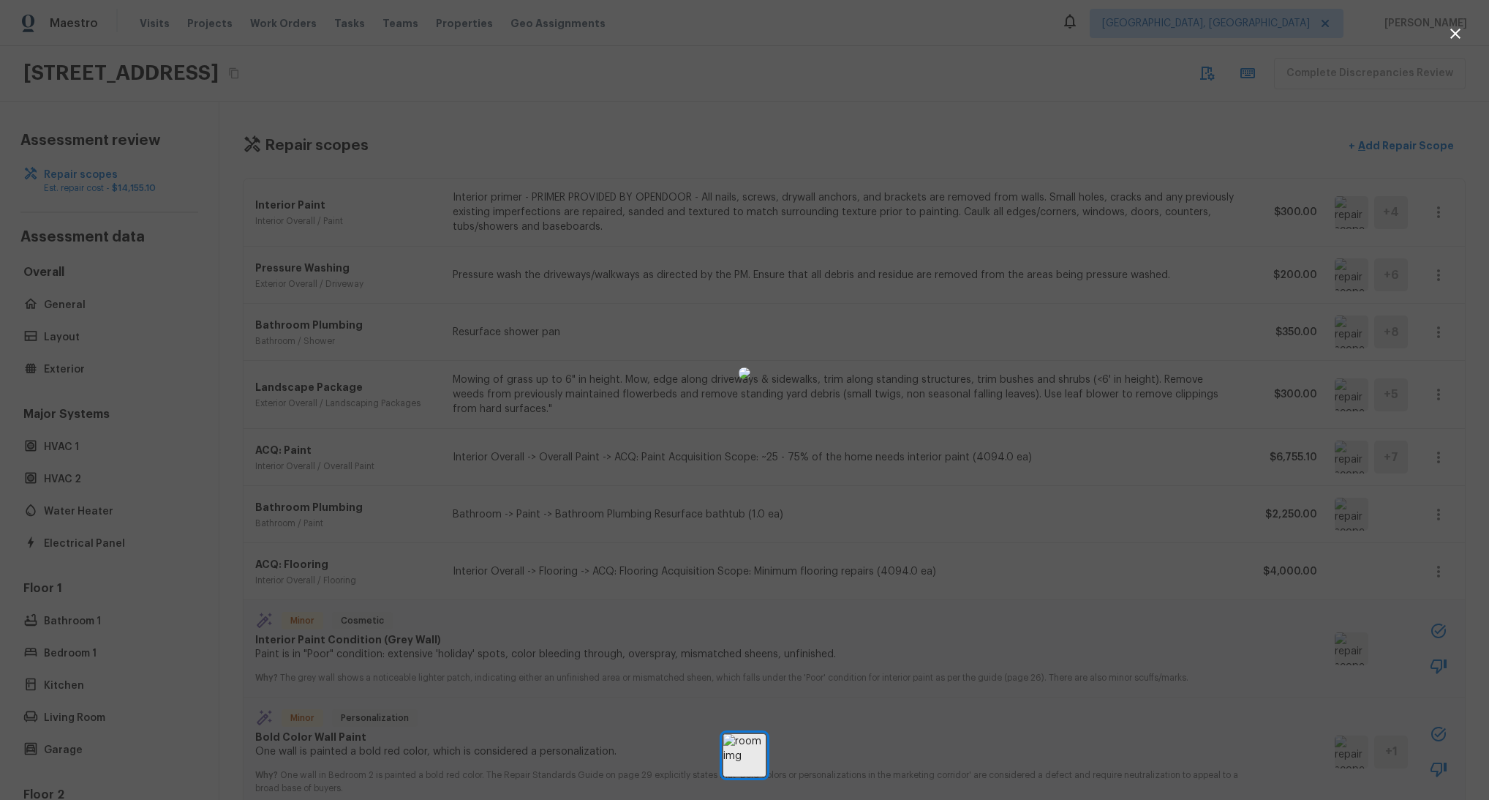
click at [1281, 650] on div at bounding box center [744, 372] width 1489 height 699
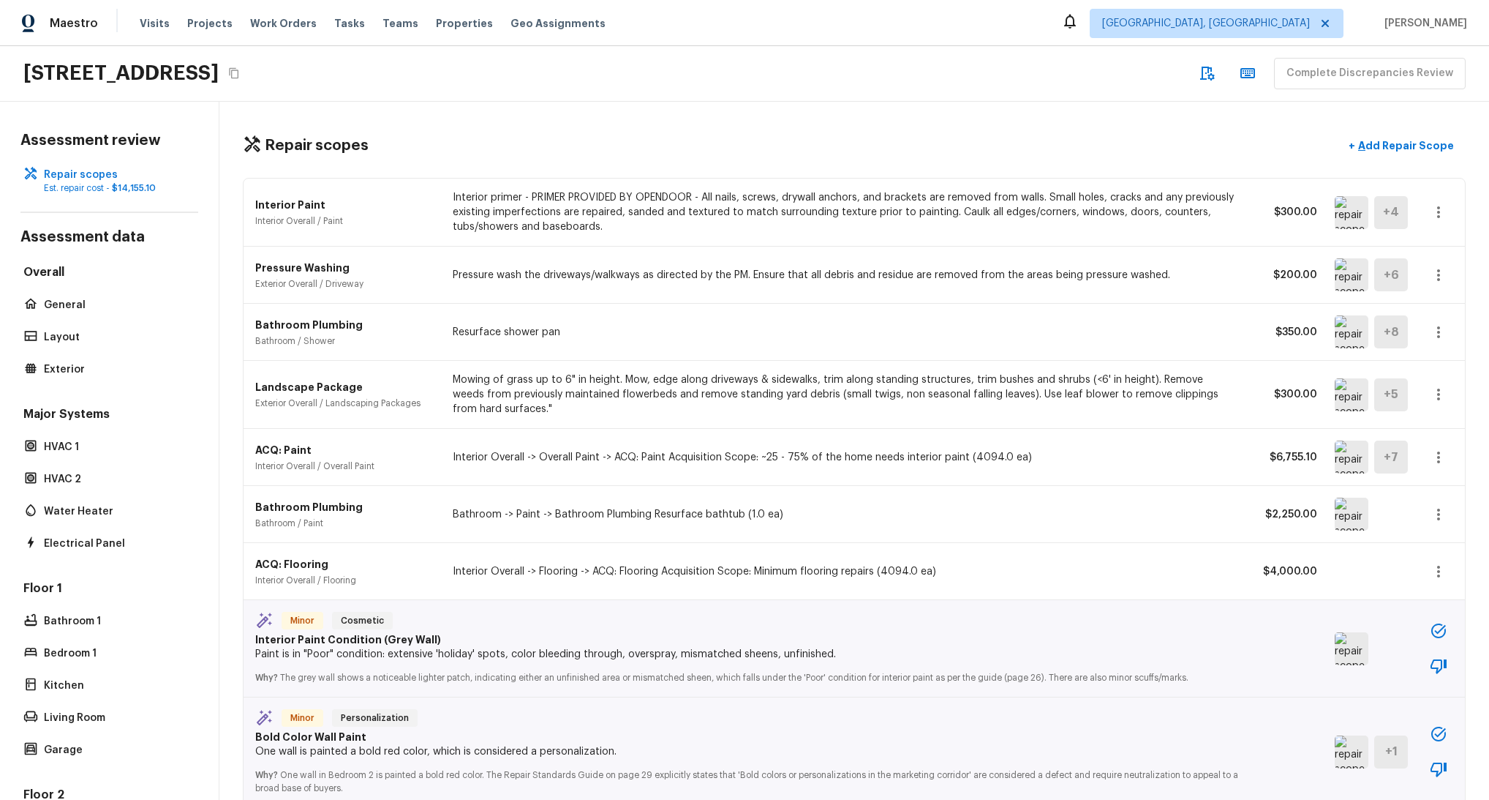
click at [1361, 766] on img at bounding box center [1352, 751] width 34 height 33
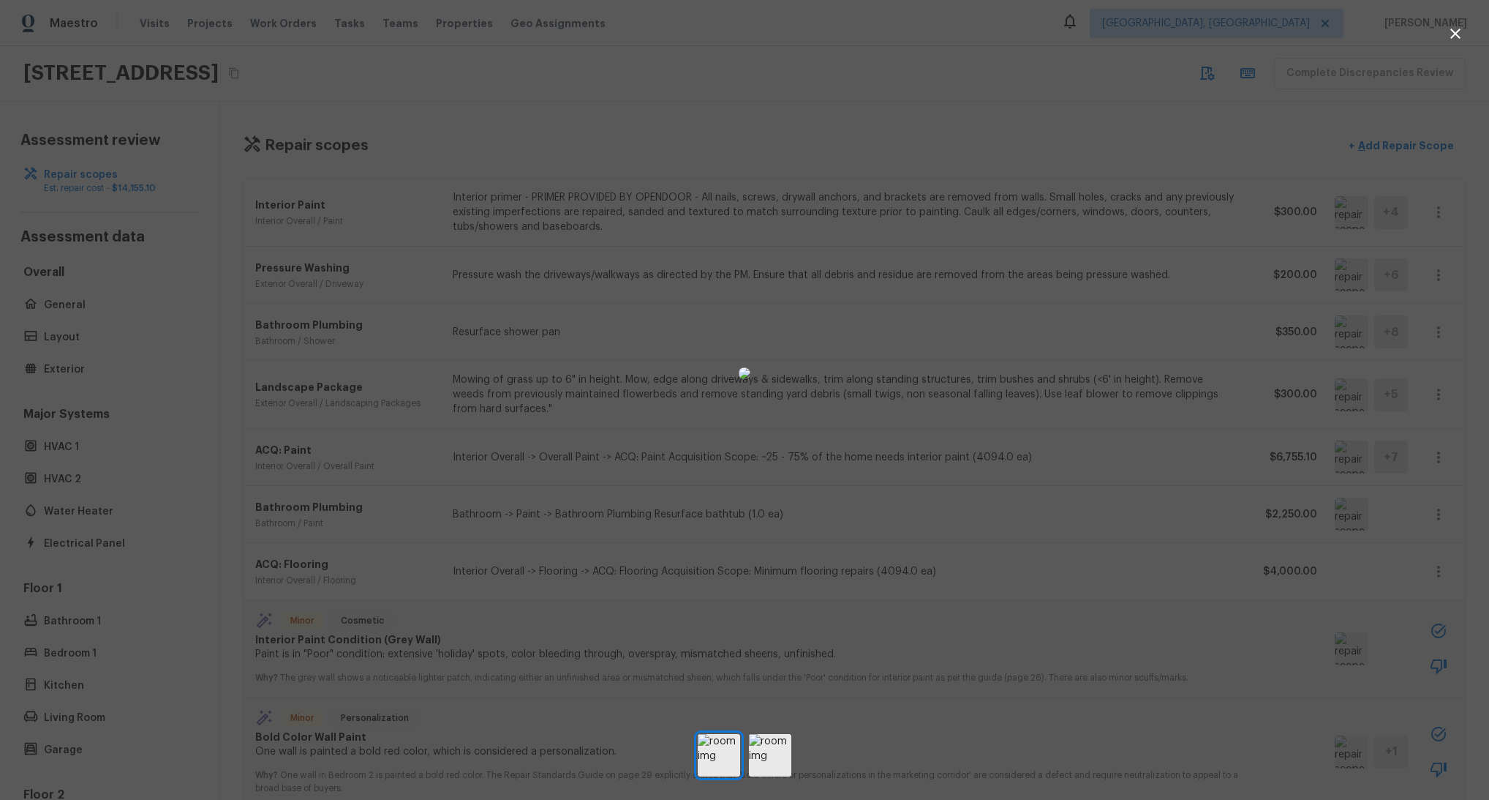
click at [1222, 695] on div at bounding box center [744, 372] width 1489 height 699
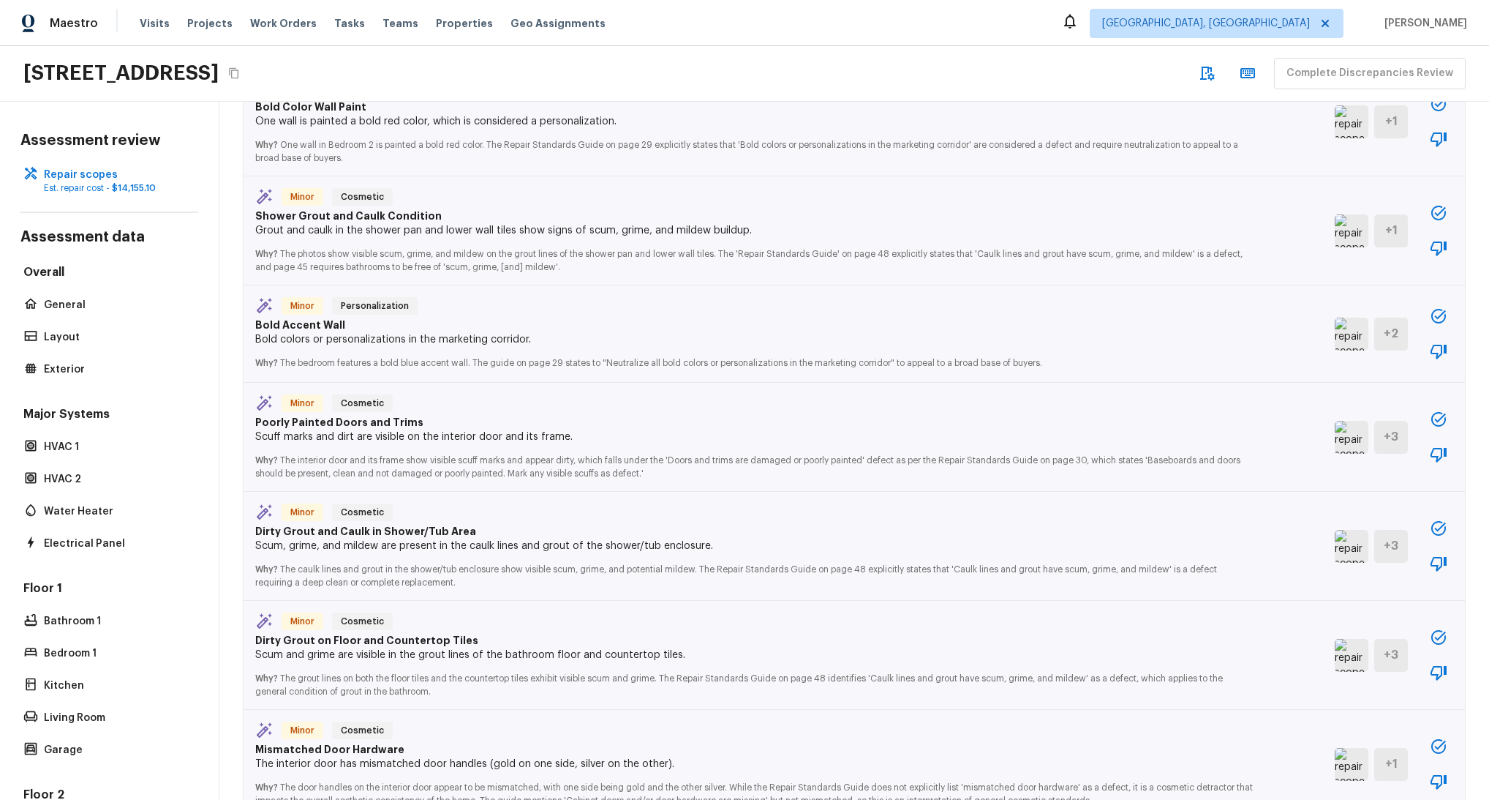
scroll to position [780, 0]
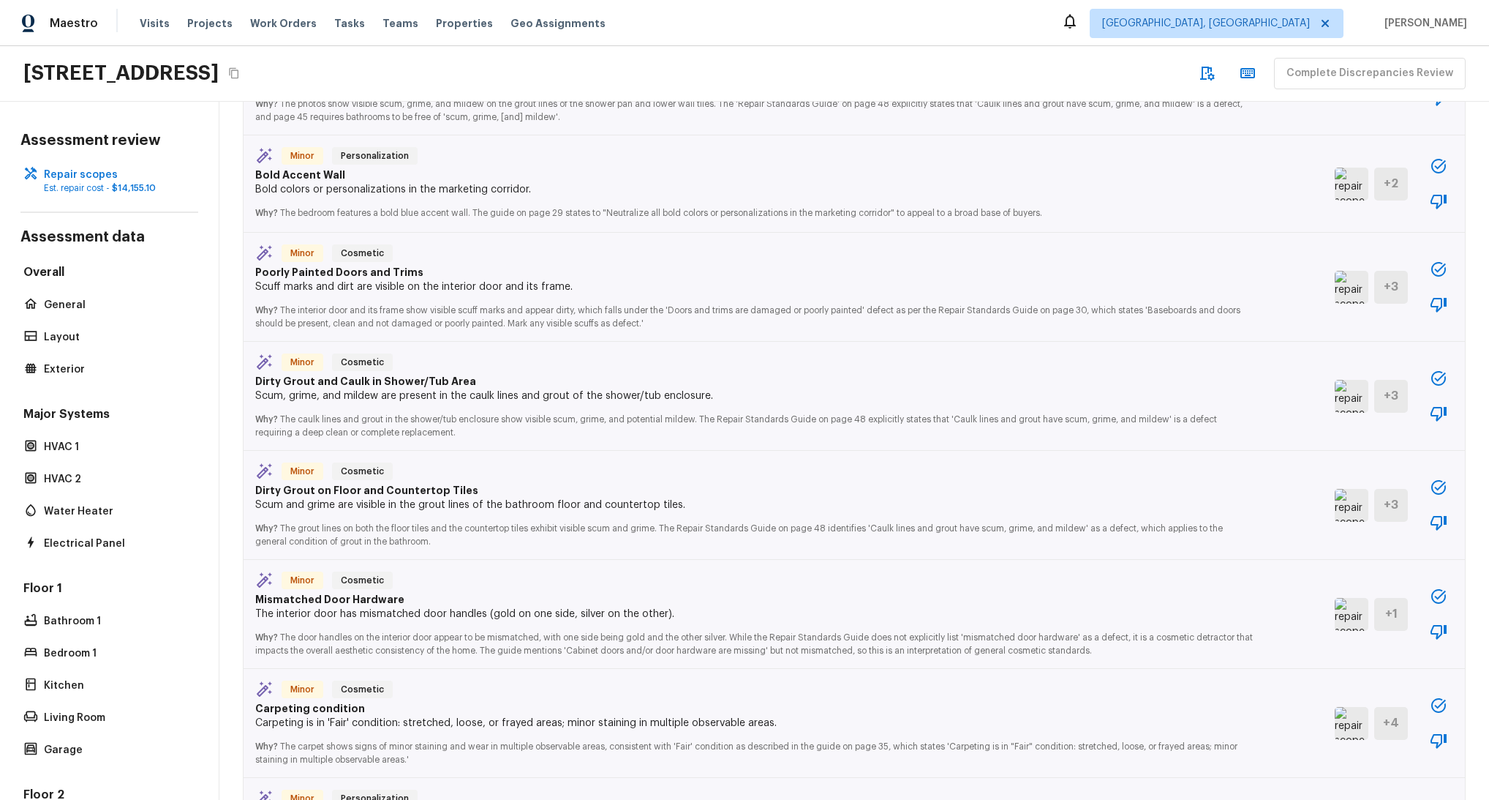
click at [1350, 613] on img at bounding box center [1352, 614] width 34 height 33
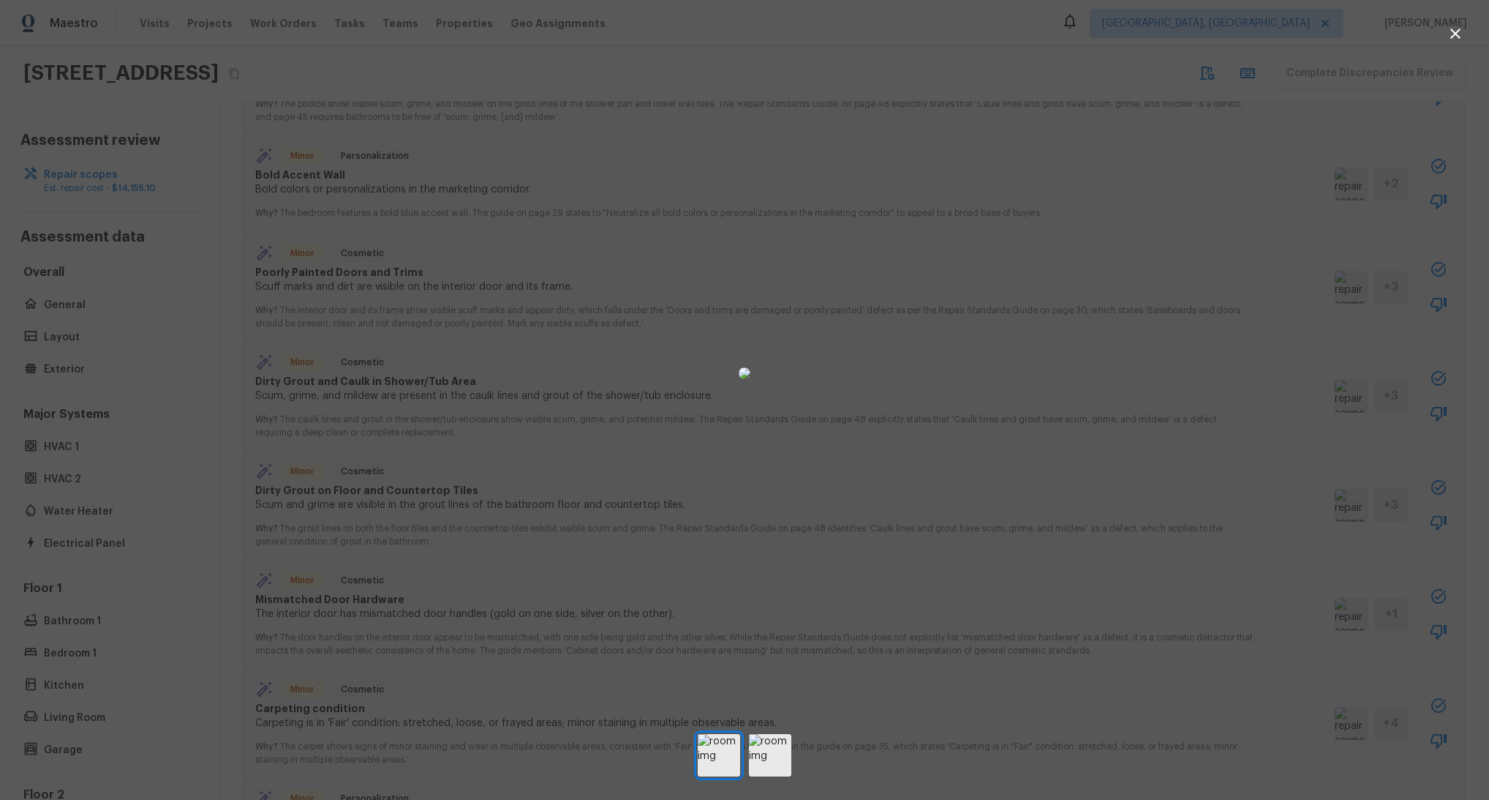
click at [1210, 557] on div at bounding box center [744, 372] width 1489 height 699
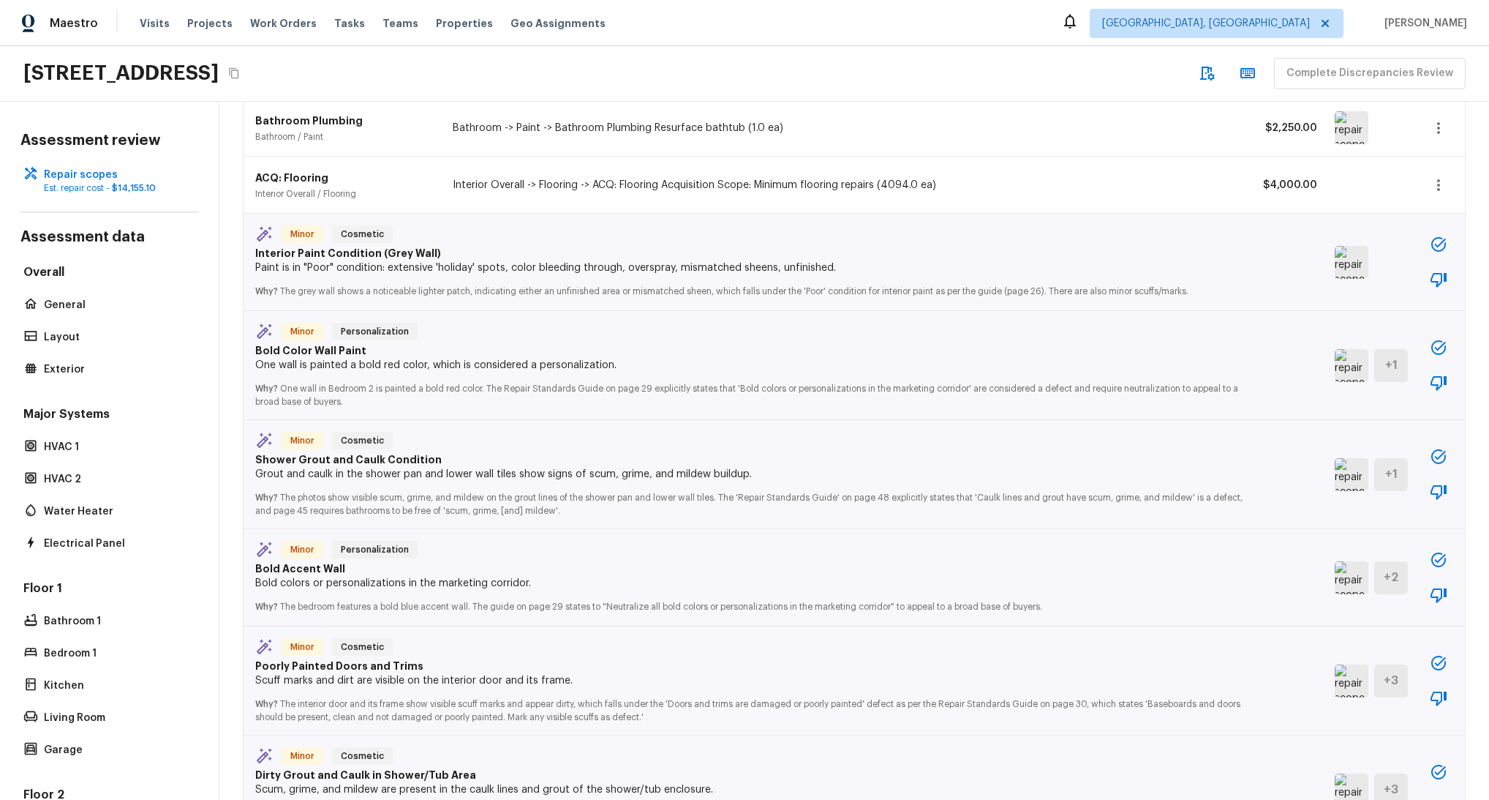
scroll to position [311, 0]
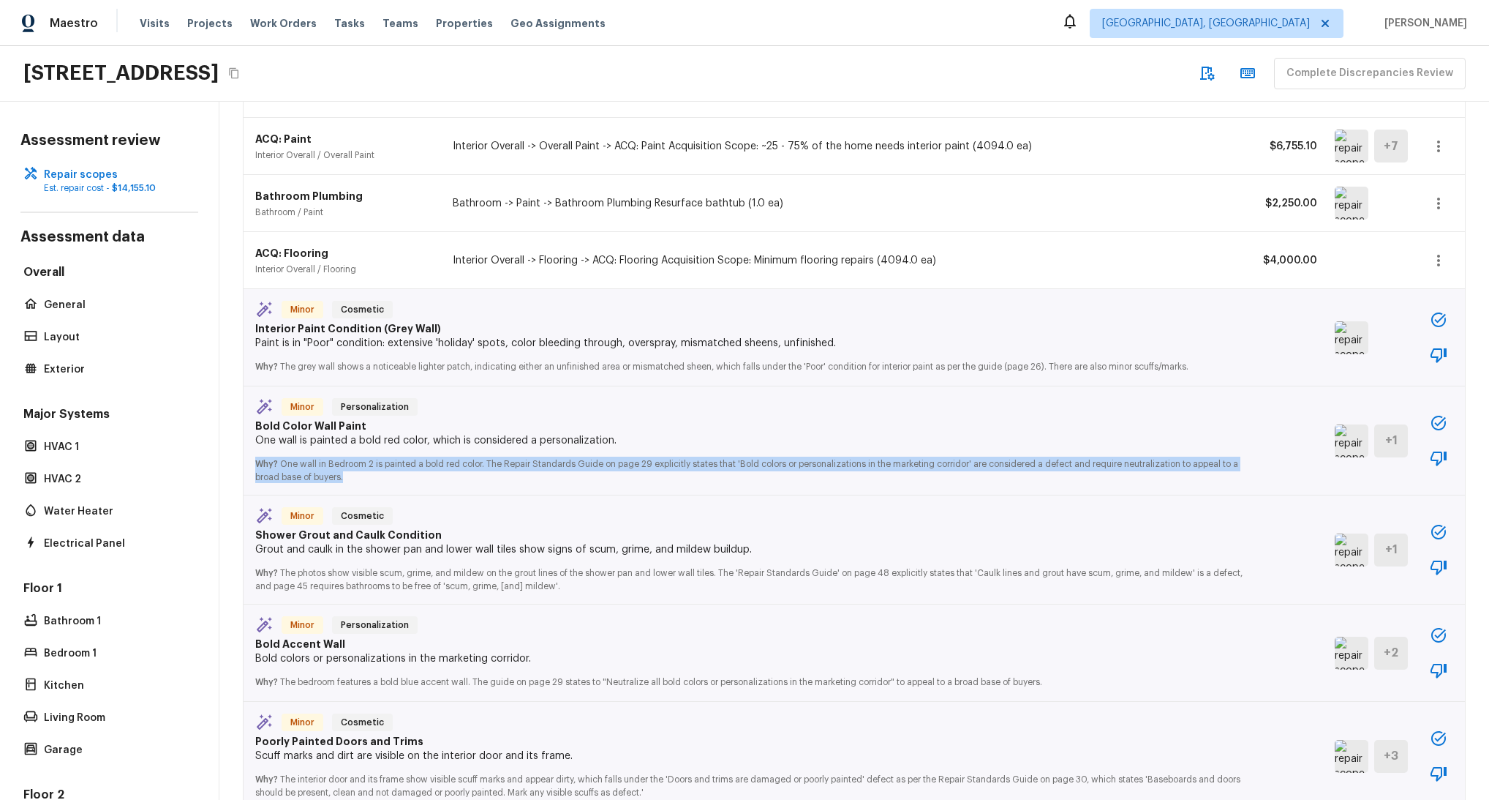
drag, startPoint x: 254, startPoint y: 459, endPoint x: 523, endPoint y: 489, distance: 270.9
click at [523, 489] on div "Minor Personalization Bold Color Wall Paint One wall is painted a bold red colo…" at bounding box center [855, 440] width 1222 height 109
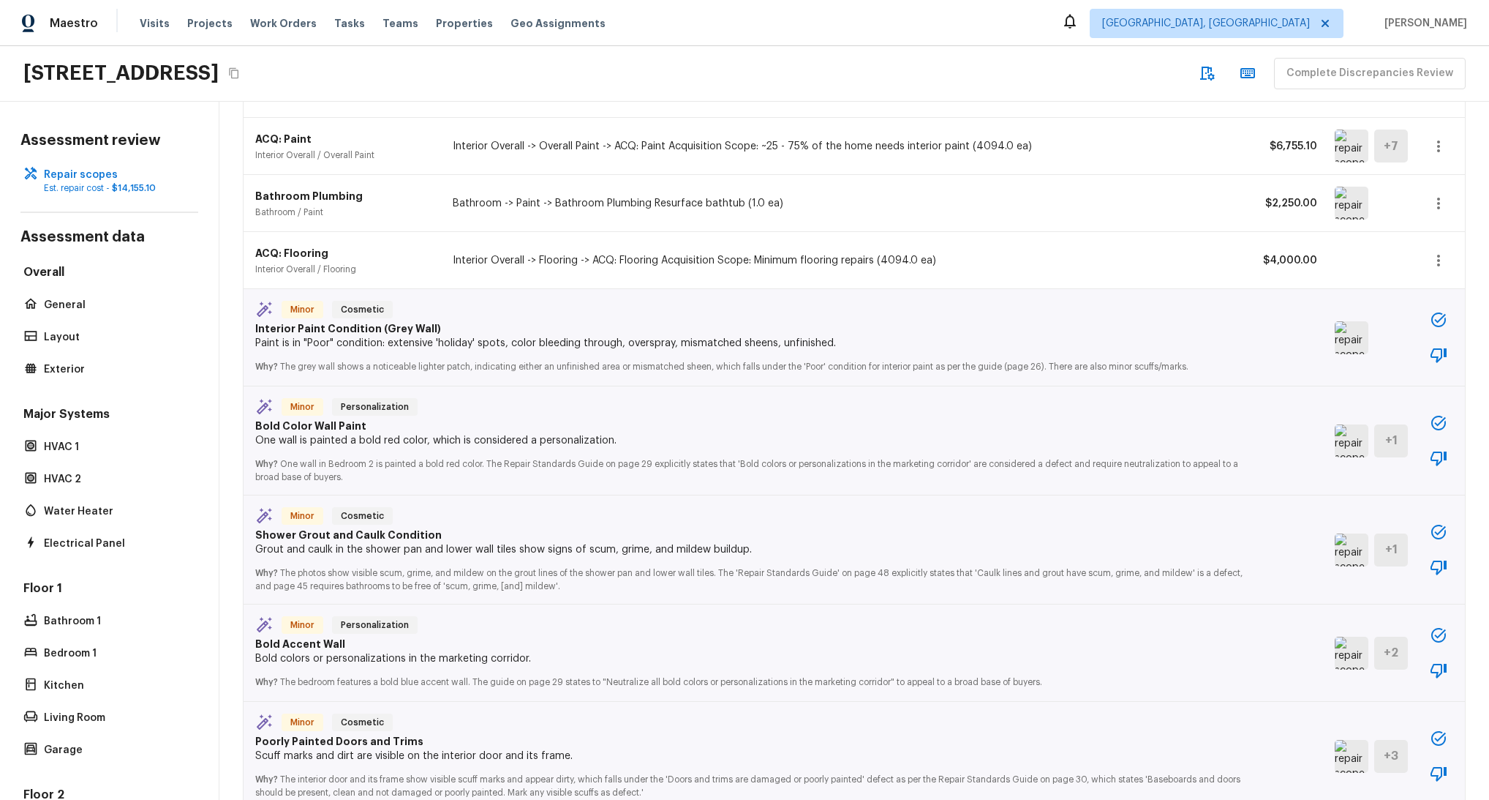
scroll to position [0, 0]
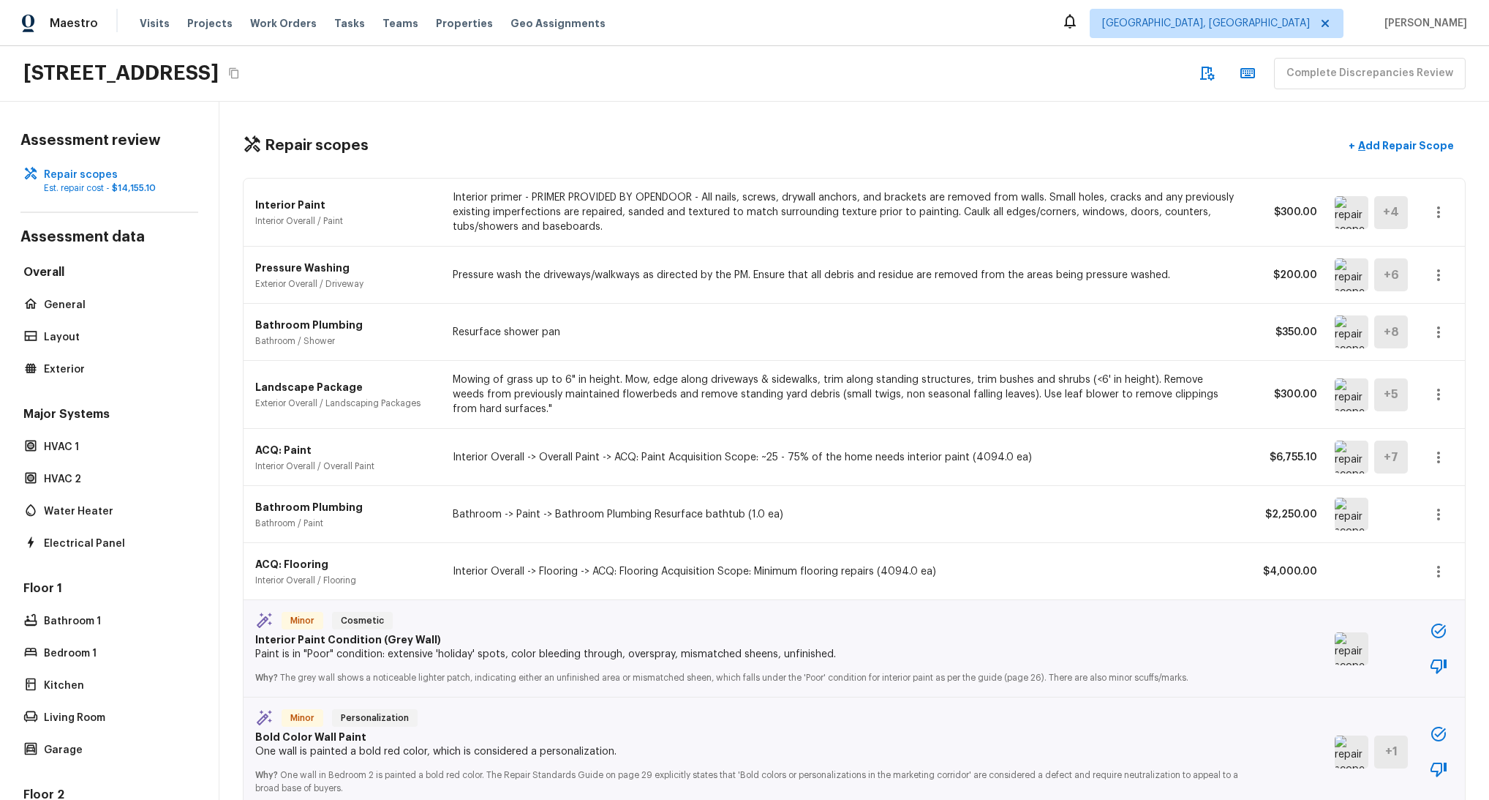
click at [1461, 399] on div "Landscape Package Exterior Overall / Landscaping Packages Mowing of grass up to…" at bounding box center [855, 395] width 1222 height 68
click at [1438, 390] on icon "button" at bounding box center [1438, 394] width 3 height 12
click at [928, 422] on div at bounding box center [744, 400] width 1489 height 800
click at [58, 317] on div "Overall General Layout Exterior" at bounding box center [109, 322] width 178 height 116
click at [59, 317] on div "Overall General Layout Exterior" at bounding box center [109, 322] width 178 height 116
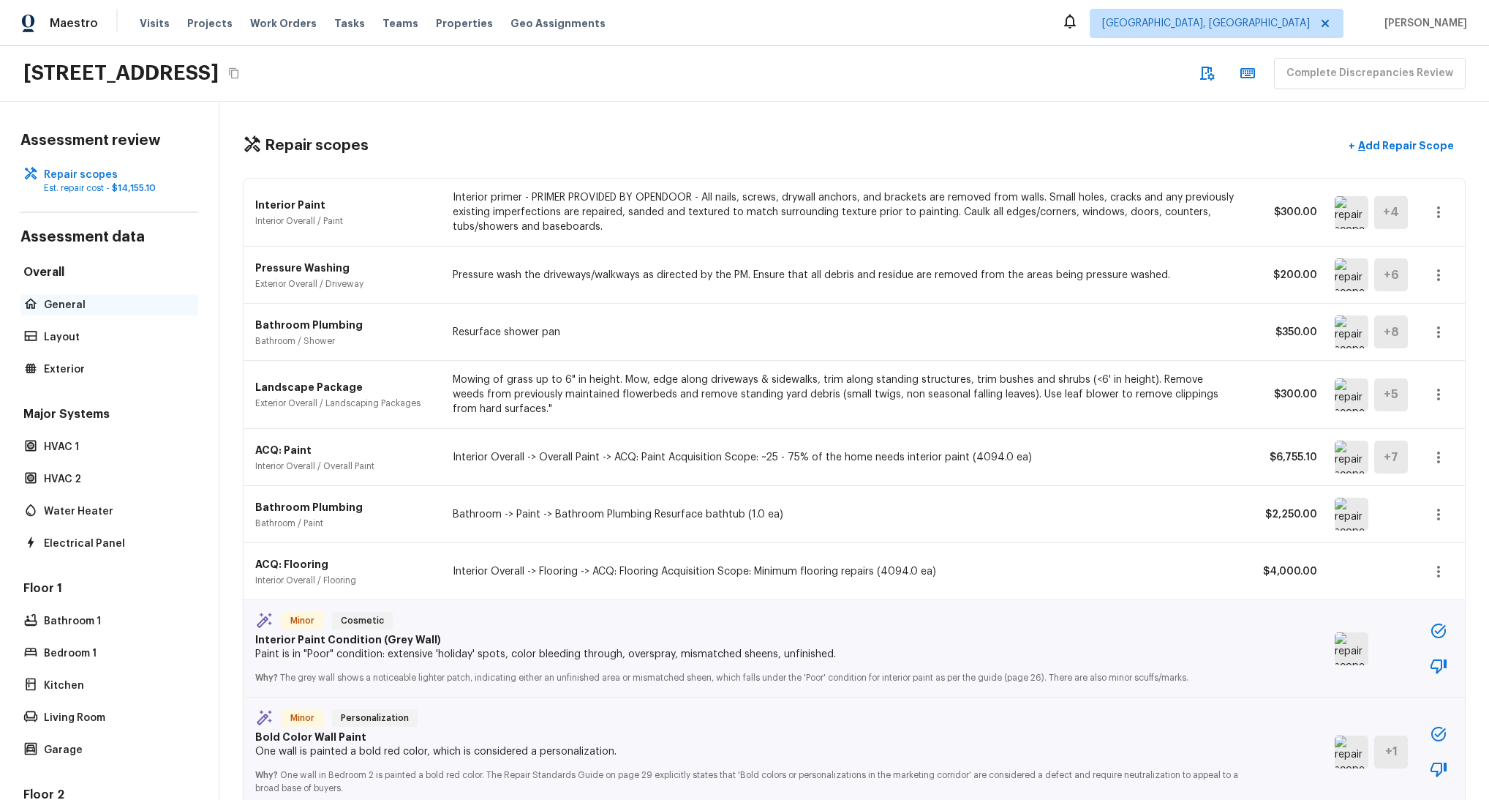
click at [71, 307] on p "General" at bounding box center [117, 305] width 146 height 15
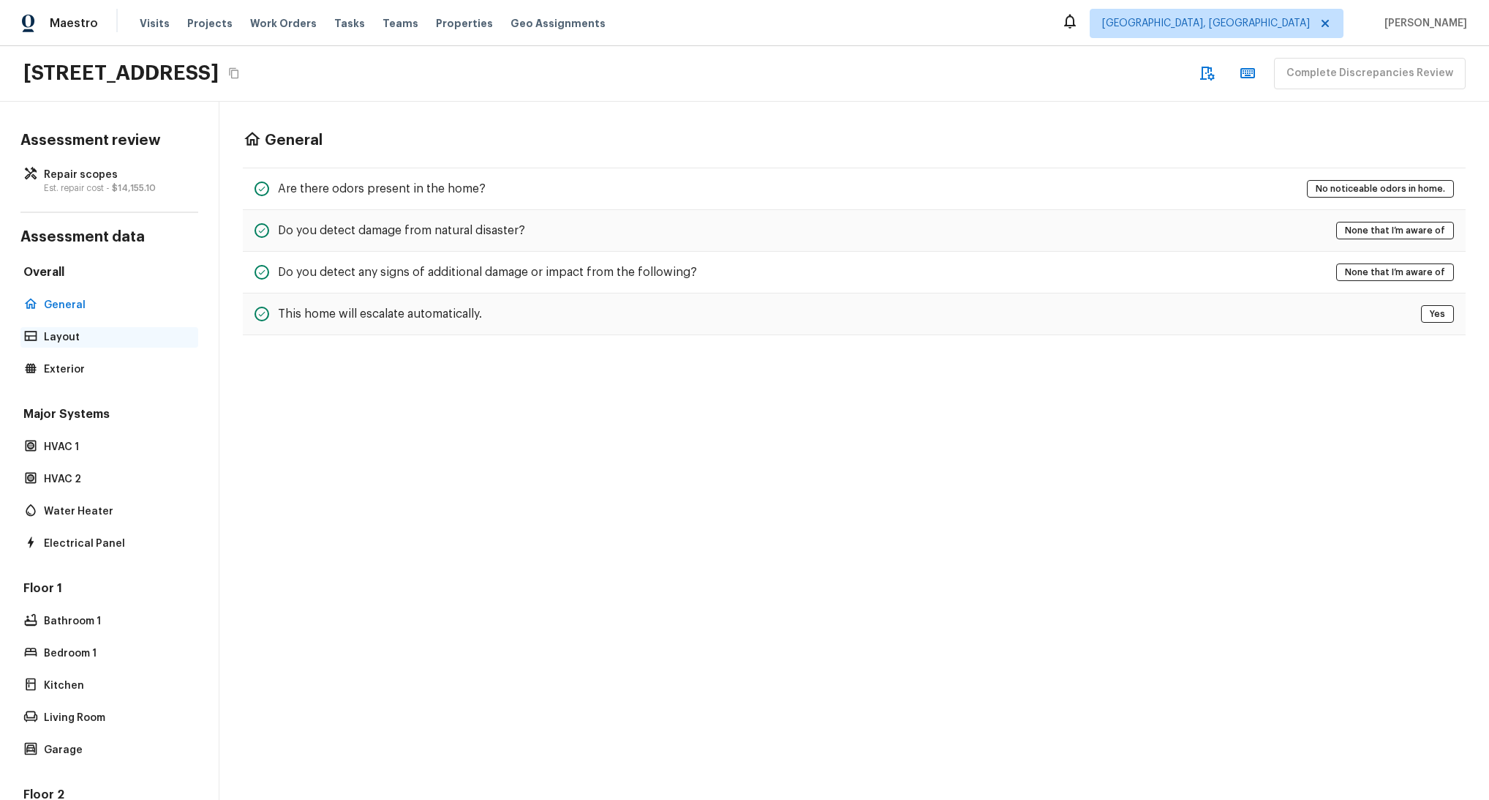
click at [85, 338] on p "Layout" at bounding box center [117, 337] width 146 height 15
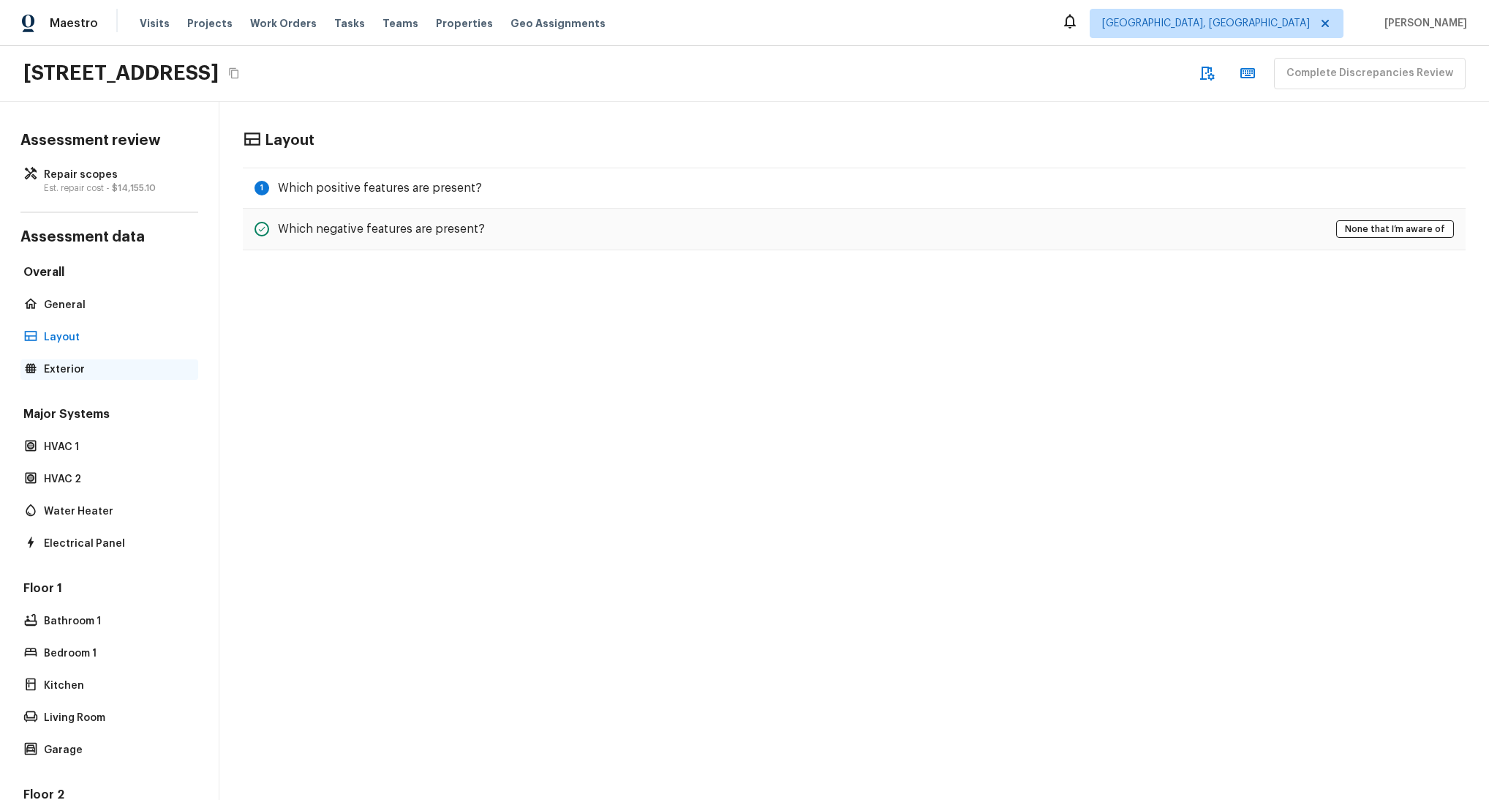
click at [82, 370] on p "Exterior" at bounding box center [117, 369] width 146 height 15
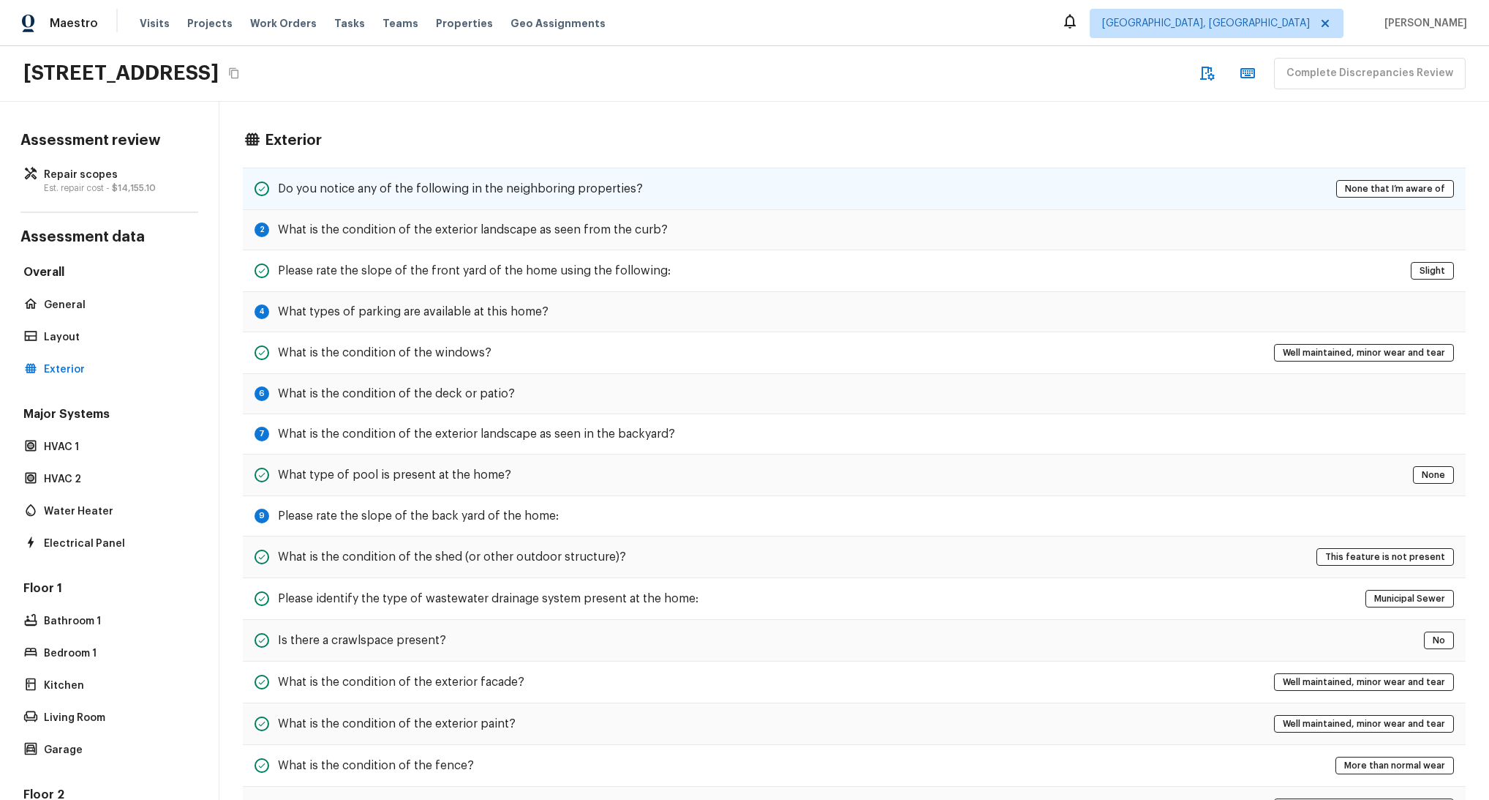
click at [451, 187] on h5 "Do you notice any of the following in the neighboring properties?" at bounding box center [460, 189] width 365 height 16
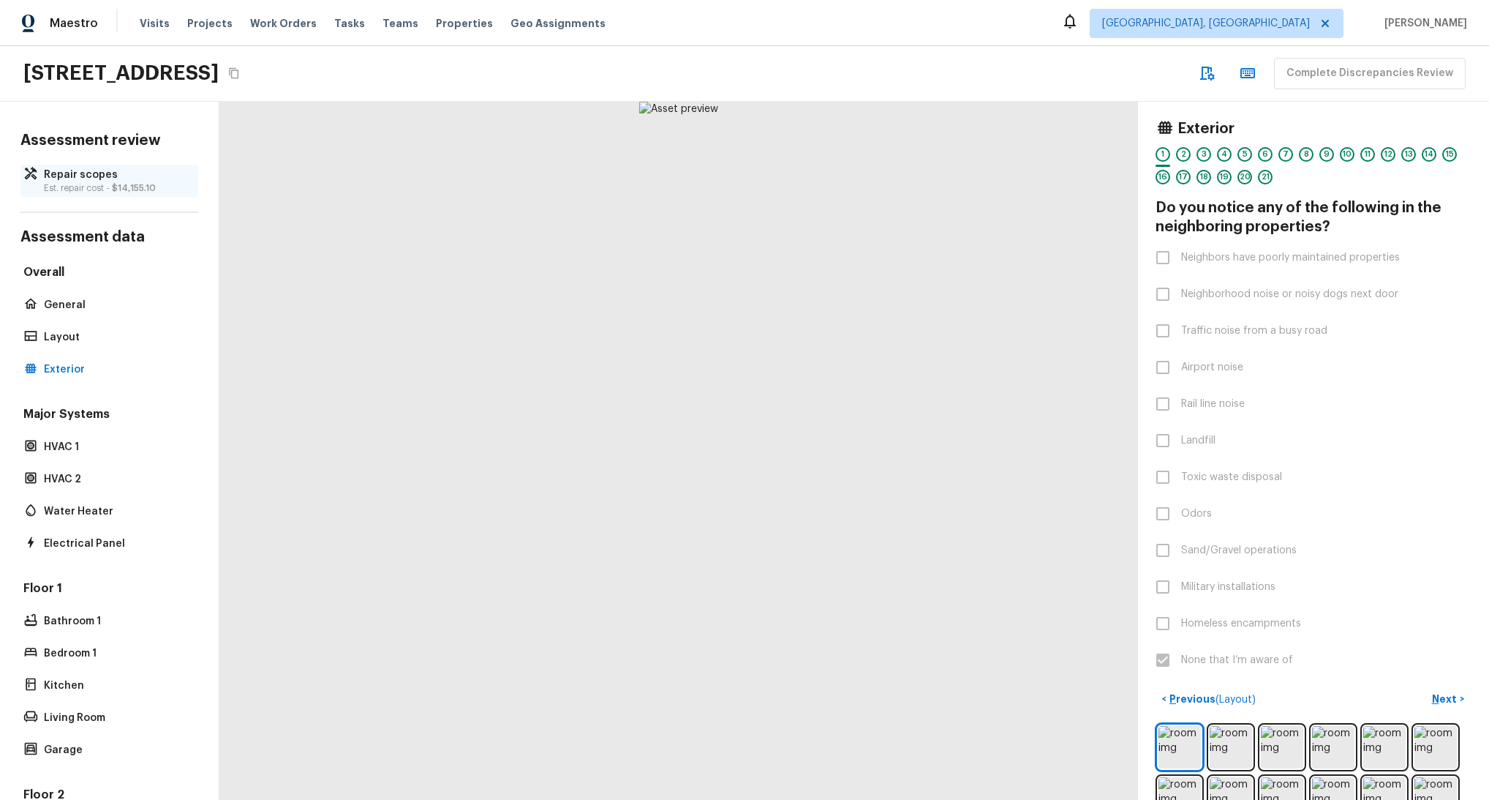
click at [91, 176] on p "Repair scopes" at bounding box center [117, 175] width 146 height 15
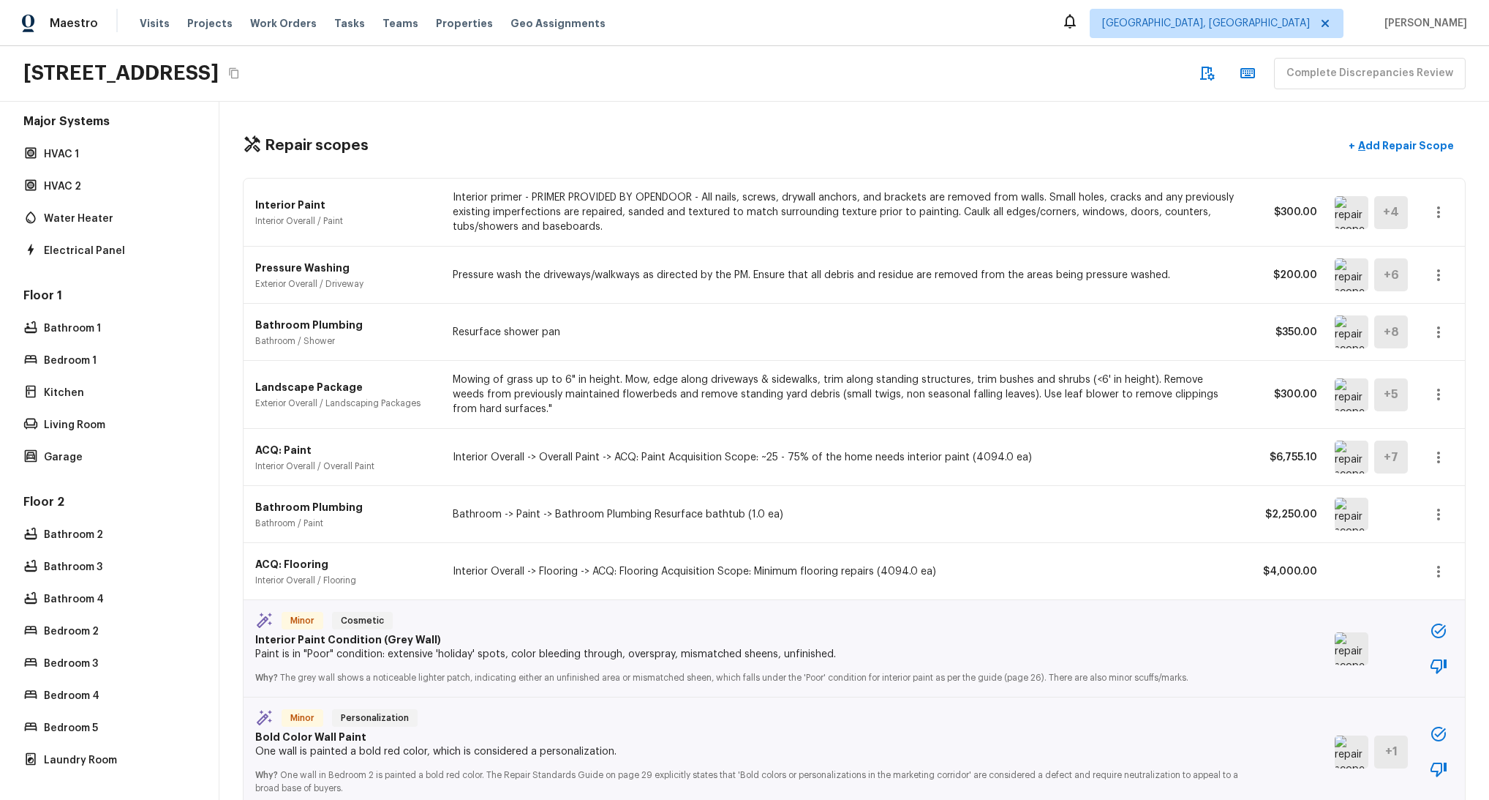
scroll to position [41, 0]
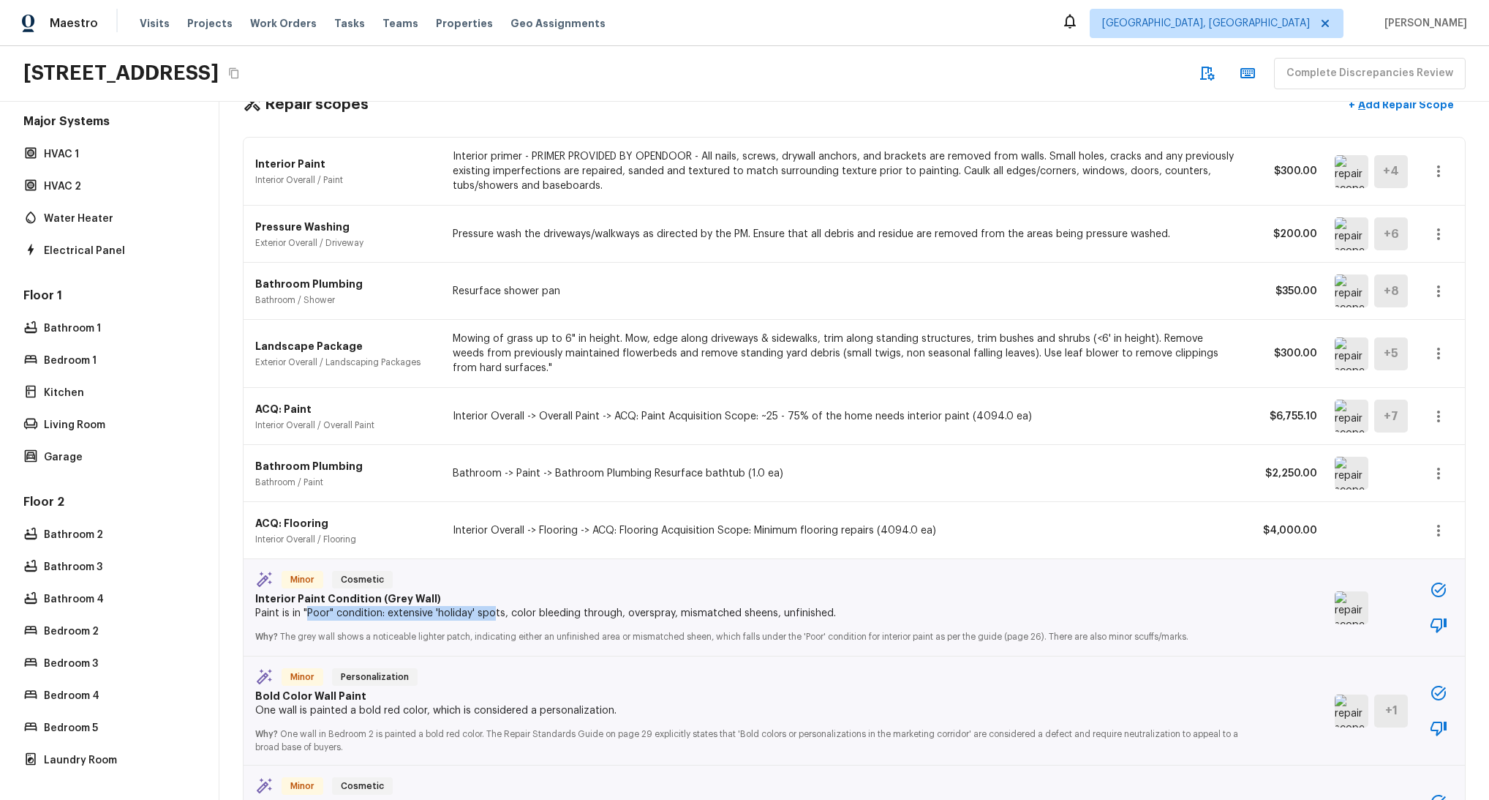
drag, startPoint x: 328, startPoint y: 612, endPoint x: 569, endPoint y: 608, distance: 240.7
click at [569, 608] on p "Paint is in "Poor" condition: extensive 'holiday' spots, color bleeding through…" at bounding box center [754, 613] width 998 height 15
click at [595, 609] on p "Paint is in "Poor" condition: extensive 'holiday' spots, color bleeding through…" at bounding box center [754, 613] width 998 height 15
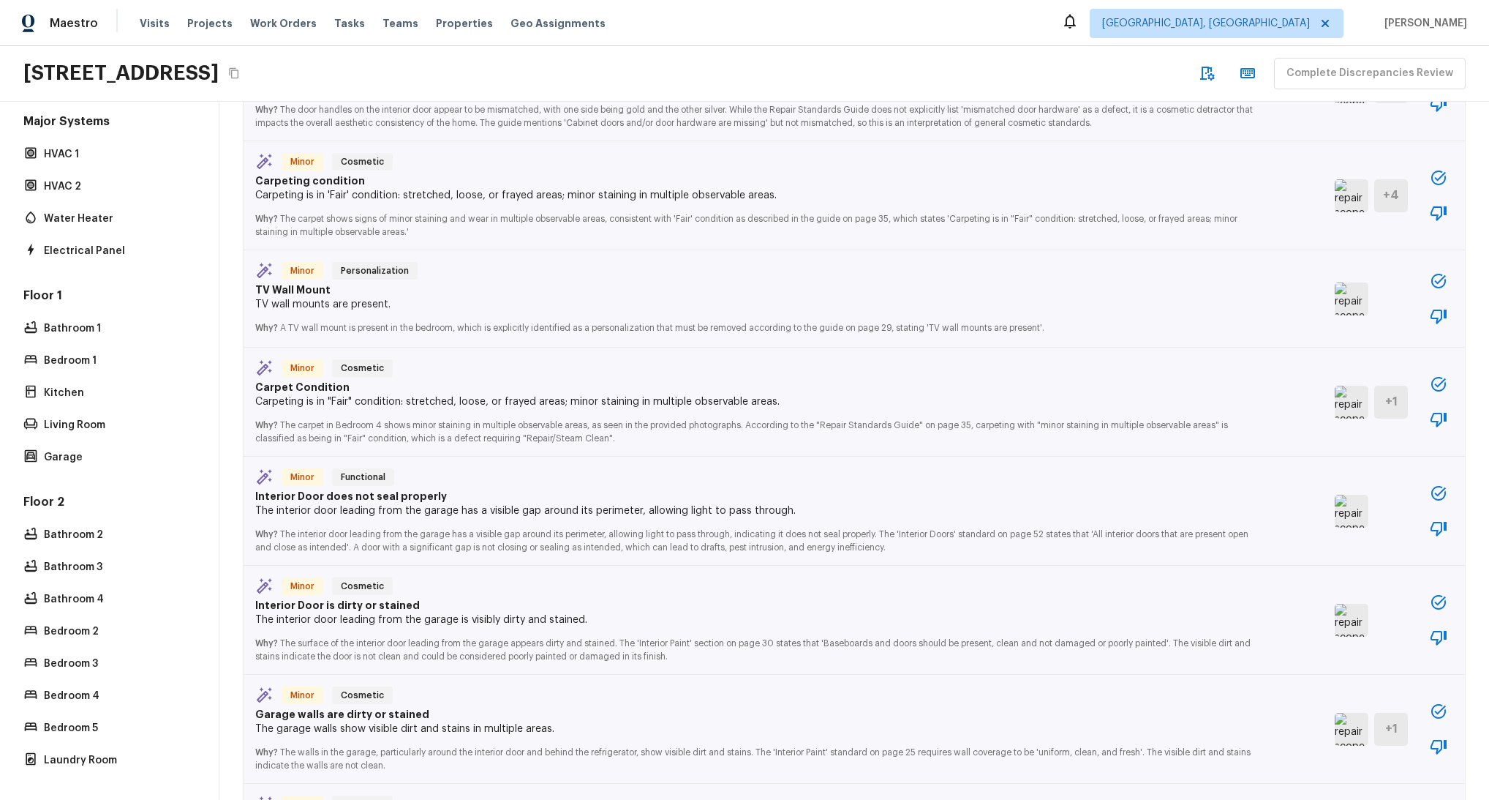
scroll to position [0, 0]
